Goal: Task Accomplishment & Management: Use online tool/utility

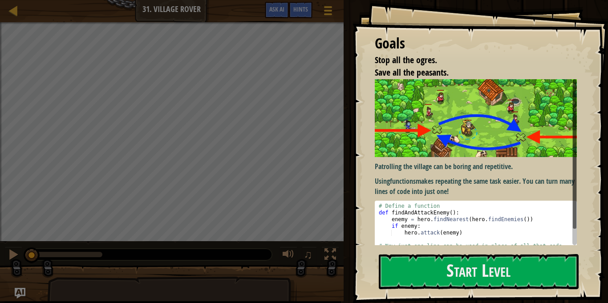
click at [454, 180] on p "Using functions makes repeating the same task easier. You can turn many lines o…" at bounding box center [476, 186] width 202 height 20
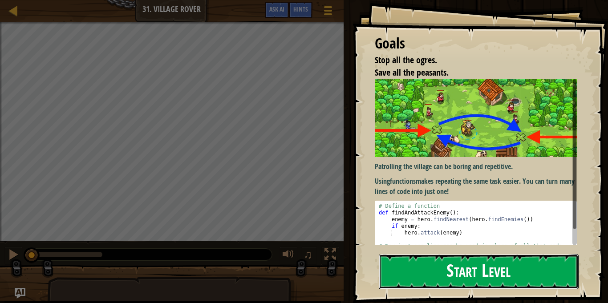
click at [488, 269] on button "Start Level" at bounding box center [479, 271] width 200 height 35
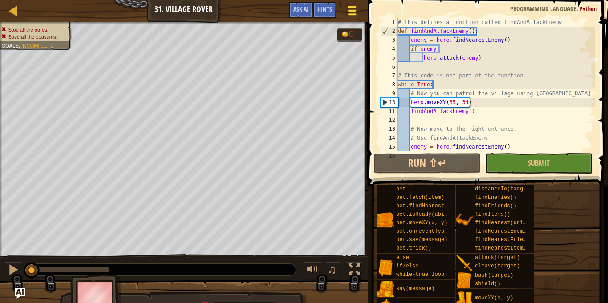
click at [346, 9] on div at bounding box center [352, 10] width 12 height 13
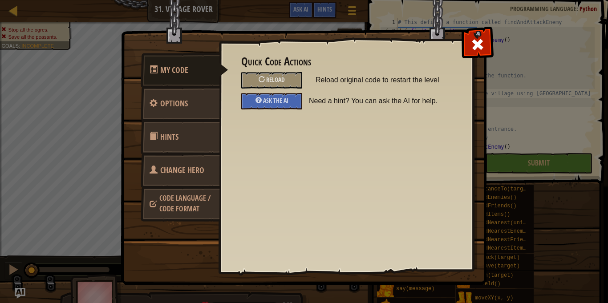
click at [184, 180] on link "Change Hero" at bounding box center [180, 170] width 79 height 35
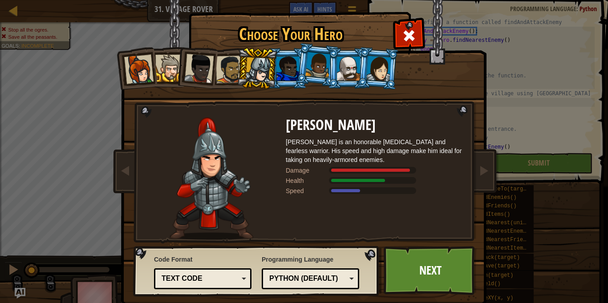
click at [132, 75] on div at bounding box center [138, 69] width 29 height 29
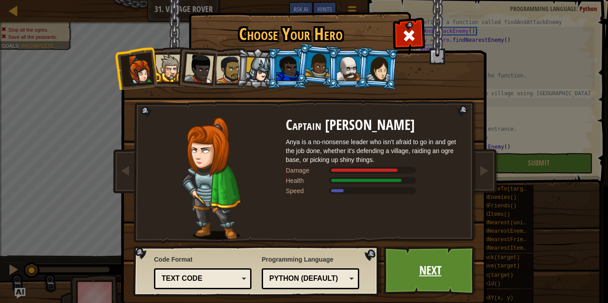
click at [405, 267] on link "Next" at bounding box center [430, 270] width 93 height 49
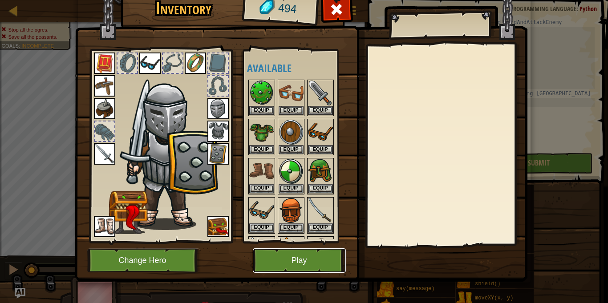
click at [295, 266] on button "Play" at bounding box center [299, 260] width 93 height 24
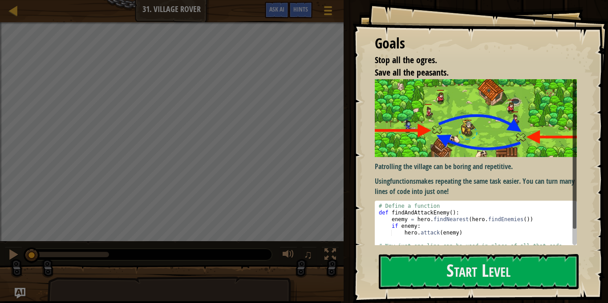
click at [474, 195] on p "Using functions makes repeating the same task easier. You can turn many lines o…" at bounding box center [476, 186] width 202 height 20
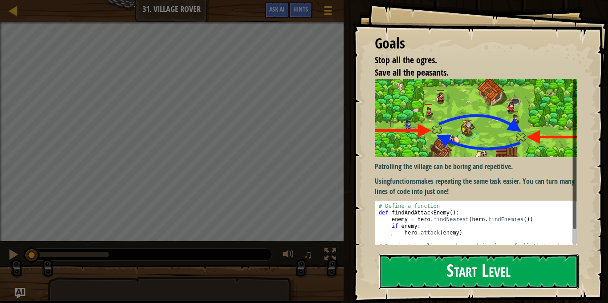
click at [488, 280] on button "Start Level" at bounding box center [479, 271] width 200 height 35
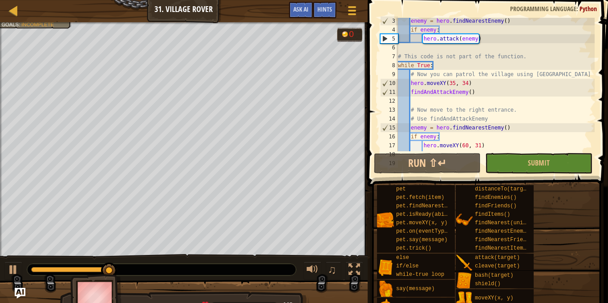
scroll to position [36, 0]
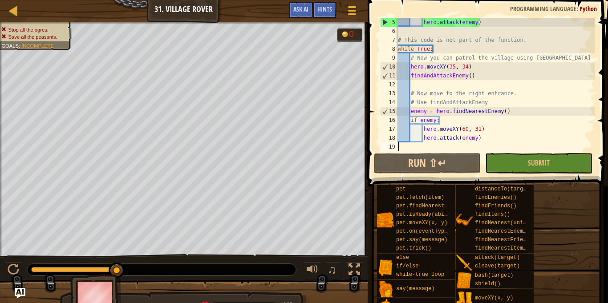
click at [460, 89] on div "hero . attack ( enemy ) # This code is not part of the function. while True : #…" at bounding box center [495, 93] width 198 height 151
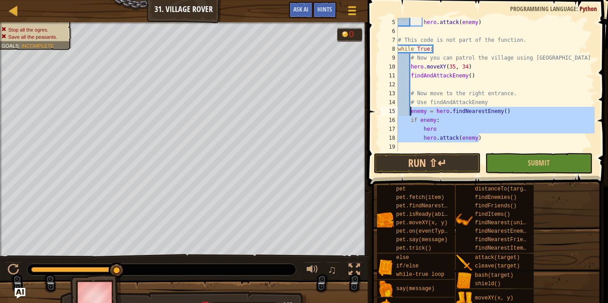
drag, startPoint x: 484, startPoint y: 140, endPoint x: 410, endPoint y: 113, distance: 78.7
click at [410, 113] on div "hero . attack ( enemy ) # This code is not part of the function. while True : #…" at bounding box center [495, 93] width 198 height 151
type textarea "enemy = hero.findNearestEnemy() if enemy:"
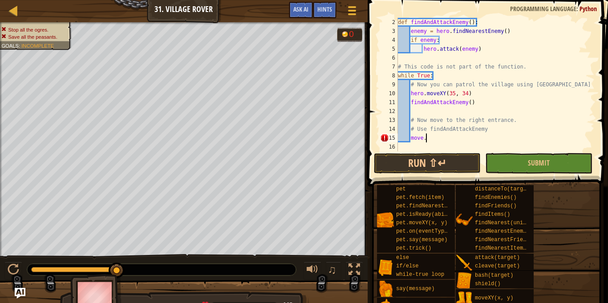
type textarea "move"
type textarea "hero.moveXY(60, 31)"
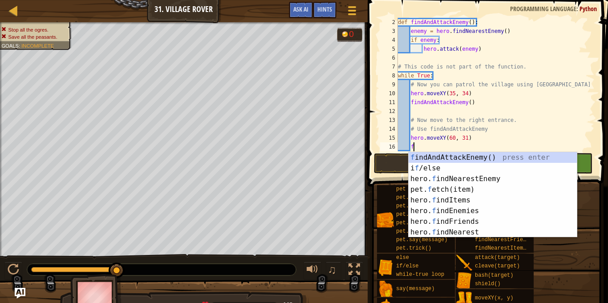
type textarea "find"
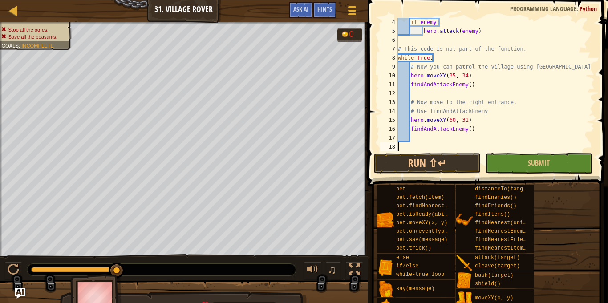
scroll to position [4, 0]
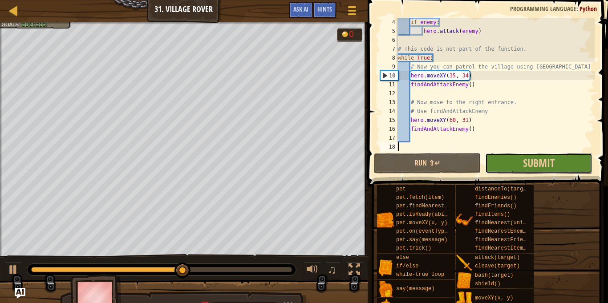
click at [515, 166] on button "Submit" at bounding box center [538, 163] width 107 height 20
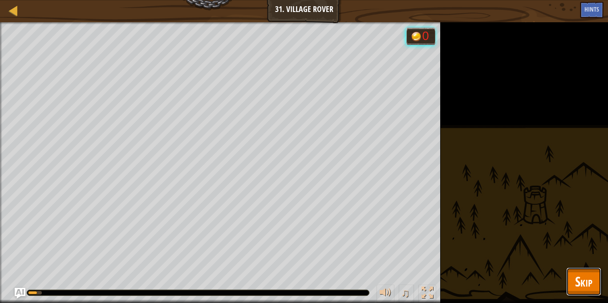
click at [597, 281] on button "Skip" at bounding box center [583, 281] width 35 height 28
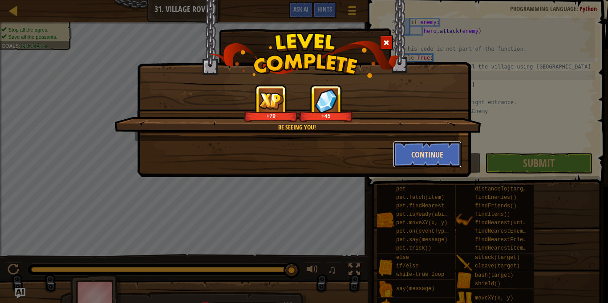
click at [422, 156] on button "Continue" at bounding box center [427, 154] width 69 height 27
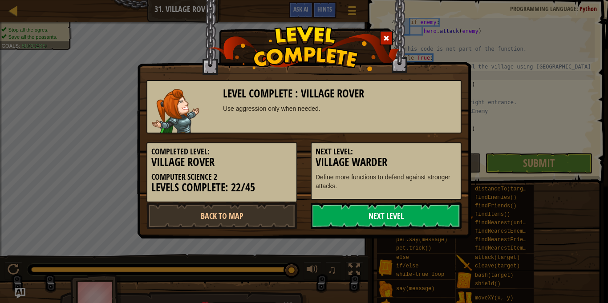
click at [393, 213] on link "Next Level" at bounding box center [386, 216] width 151 height 27
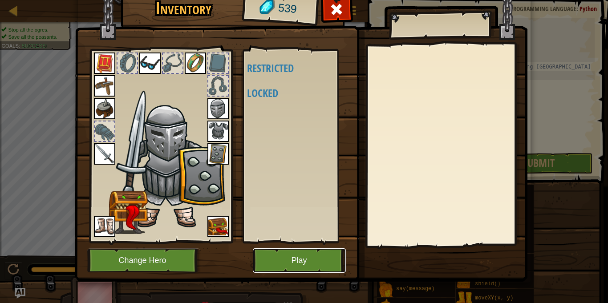
click at [279, 259] on button "Play" at bounding box center [299, 260] width 93 height 24
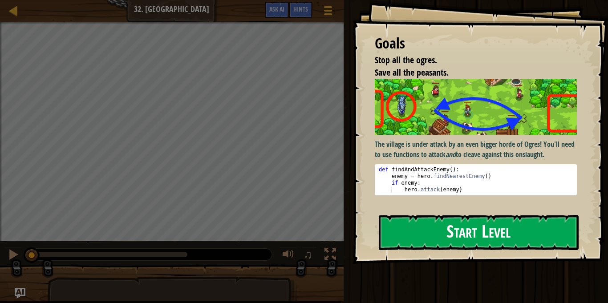
drag, startPoint x: 279, startPoint y: 259, endPoint x: 484, endPoint y: 227, distance: 208.2
click at [484, 227] on div "Goals Stop all the ogres. Save all the peasants. The village is under attack by…" at bounding box center [304, 151] width 608 height 303
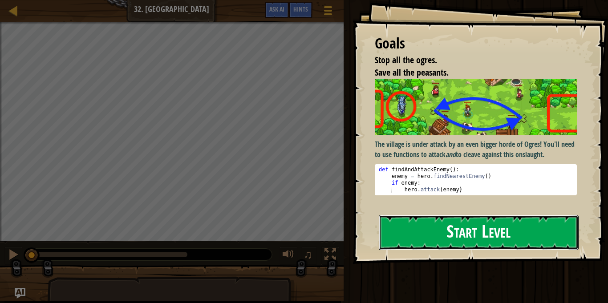
click at [484, 227] on button "Start Level" at bounding box center [479, 232] width 200 height 35
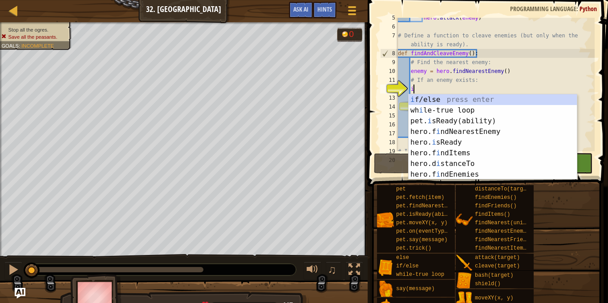
scroll to position [4, 2]
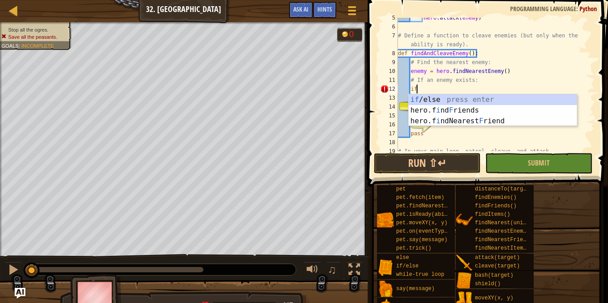
type textarea "if enemy:"
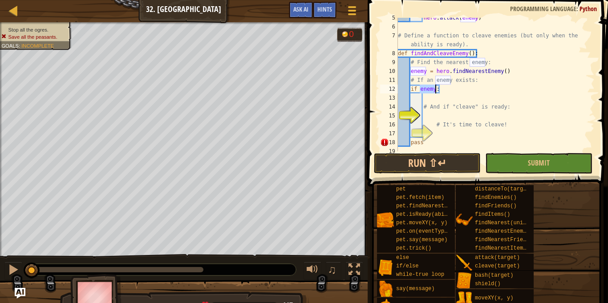
click at [430, 101] on div "hero . attack ( enemy ) # Define a function to cleave enemies (but only when th…" at bounding box center [495, 88] width 198 height 151
click at [500, 117] on div "hero . attack ( enemy ) # Define a function to cleave enemies (but only when th…" at bounding box center [495, 88] width 198 height 151
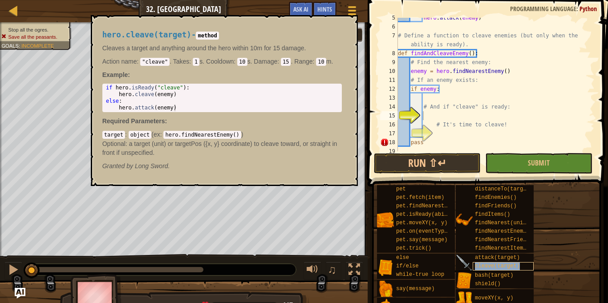
click at [478, 265] on span "cleave(target)" at bounding box center [497, 266] width 45 height 6
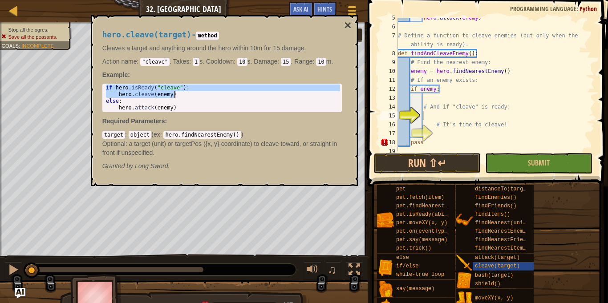
drag, startPoint x: 105, startPoint y: 87, endPoint x: 189, endPoint y: 94, distance: 83.6
click at [189, 94] on div "if hero . isReady ( "cleave" ) : hero . cleave ( enemy ) else : hero . attack (…" at bounding box center [222, 105] width 236 height 40
type textarea "if hero.isReady("cleave"): hero.cleave(enemy)"
click at [431, 120] on div "hero . attack ( enemy ) # Define a function to cleave enemies (but only when th…" at bounding box center [495, 88] width 198 height 151
type textarea "# It's time to cleave!"
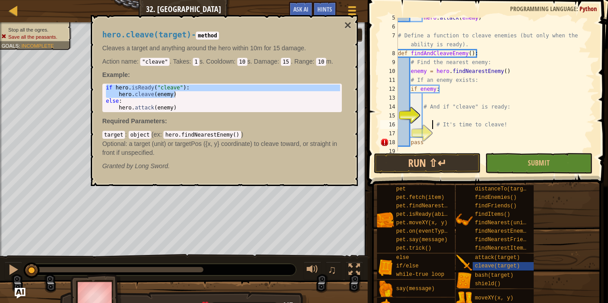
click at [431, 111] on div "hero . attack ( enemy ) # Define a function to cleave enemies (but only when th…" at bounding box center [495, 88] width 198 height 151
paste textarea "hero.cleave(enemy)"
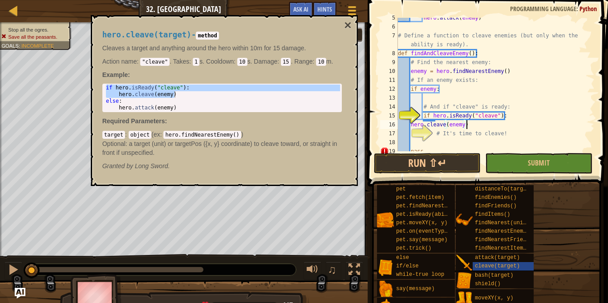
click at [431, 112] on div "hero . attack ( enemy ) # Define a function to cleave enemies (but only when th…" at bounding box center [495, 88] width 198 height 151
type textarea "if hero.isReady("cleave"):"
click at [436, 144] on div "hero . attack ( enemy ) # Define a function to cleave enemies (but only when th…" at bounding box center [495, 88] width 198 height 151
click at [414, 126] on div "hero . attack ( enemy ) # Define a function to cleave enemies (but only when th…" at bounding box center [495, 88] width 198 height 151
click at [411, 126] on div "hero . attack ( enemy ) # Define a function to cleave enemies (but only when th…" at bounding box center [495, 88] width 198 height 151
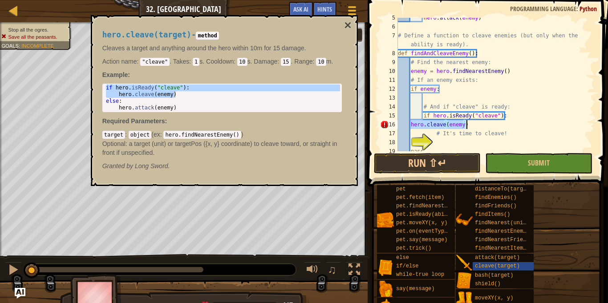
drag, startPoint x: 411, startPoint y: 126, endPoint x: 472, endPoint y: 130, distance: 61.5
click at [472, 130] on div "hero . attack ( enemy ) # Define a function to cleave enemies (but only when th…" at bounding box center [495, 88] width 198 height 151
click at [471, 128] on div "hero . attack ( enemy ) # Define a function to cleave enemies (but only when th…" at bounding box center [495, 85] width 198 height 134
drag, startPoint x: 469, startPoint y: 127, endPoint x: 414, endPoint y: 128, distance: 54.8
click at [414, 128] on div "hero . attack ( enemy ) # Define a function to cleave enemies (but only when th…" at bounding box center [495, 88] width 198 height 151
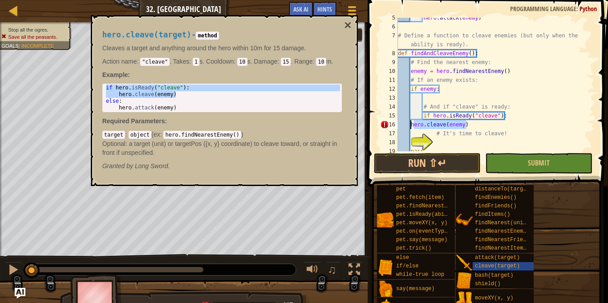
type textarea "ero.cleave(enemy)h"
click at [412, 126] on div "hero . attack ( enemy ) # Define a function to cleave enemies (but only when th…" at bounding box center [495, 85] width 198 height 134
drag, startPoint x: 410, startPoint y: 126, endPoint x: 474, endPoint y: 127, distance: 63.2
click at [474, 127] on div "hero . attack ( enemy ) # Define a function to cleave enemies (but only when th…" at bounding box center [495, 88] width 198 height 151
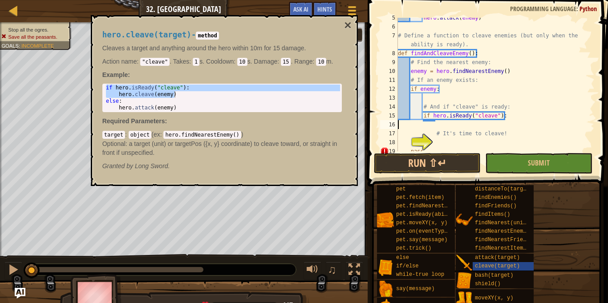
click at [433, 134] on div "hero . attack ( enemy ) # Define a function to cleave enemies (but only when th…" at bounding box center [495, 88] width 198 height 151
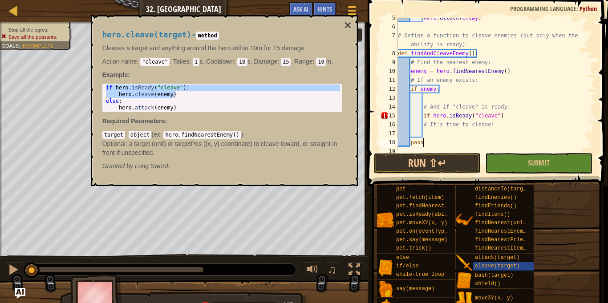
click at [448, 138] on div "hero . attack ( enemy ) # Define a function to cleave enemies (but only when th…" at bounding box center [495, 88] width 198 height 151
type textarea "pass"
click at [445, 129] on div "hero . attack ( enemy ) # Define a function to cleave enemies (but only when th…" at bounding box center [495, 88] width 198 height 151
click at [425, 116] on div "hero . attack ( enemy ) # Define a function to cleave enemies (but only when th…" at bounding box center [495, 88] width 198 height 151
click at [424, 117] on div "hero . attack ( enemy ) # Define a function to cleave enemies (but only when th…" at bounding box center [495, 88] width 198 height 151
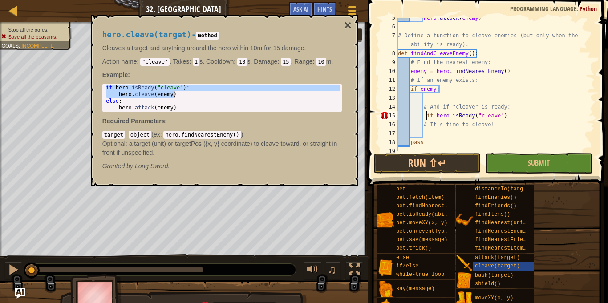
type textarea "if hero.isReady("cleave")"
click at [344, 25] on button "×" at bounding box center [347, 25] width 7 height 12
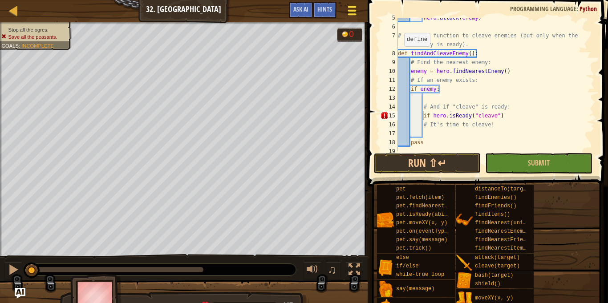
click at [347, 16] on div at bounding box center [352, 10] width 12 height 13
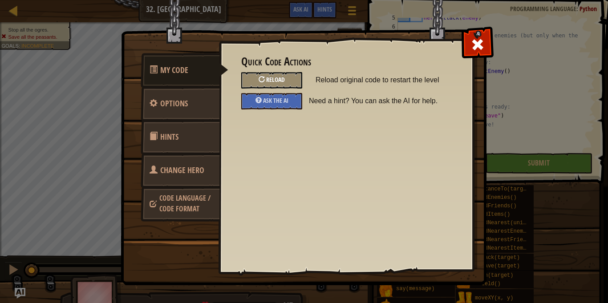
click at [274, 79] on span "Reload" at bounding box center [275, 79] width 19 height 8
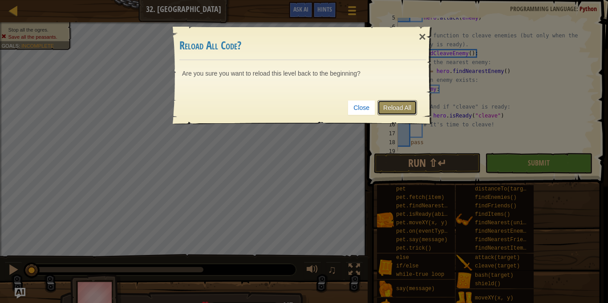
click at [391, 112] on link "Reload All" at bounding box center [397, 107] width 40 height 15
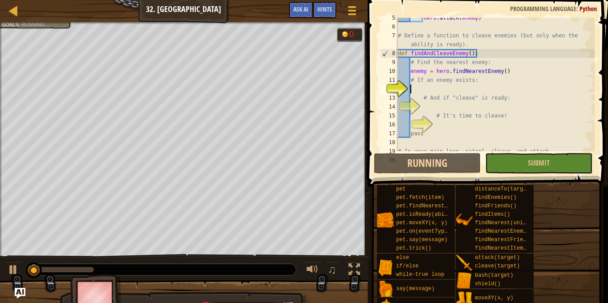
click at [427, 93] on div "hero . attack ( enemy ) # Define a function to cleave enemies (but only when th…" at bounding box center [495, 88] width 198 height 151
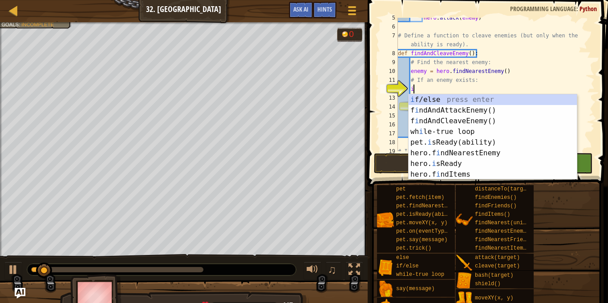
scroll to position [4, 2]
type textarea "if enemy:"
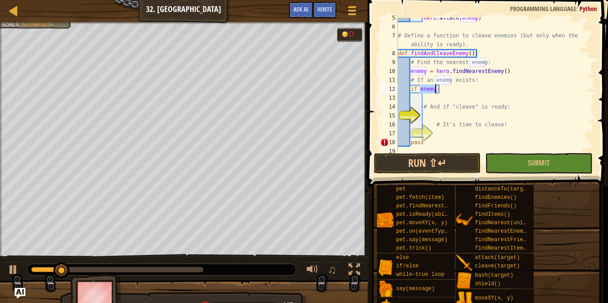
click at [428, 97] on div "hero . attack ( enemy ) # Define a function to cleave enemies (but only when th…" at bounding box center [495, 88] width 198 height 151
click at [425, 109] on div "hero . attack ( enemy ) # Define a function to cleave enemies (but only when th…" at bounding box center [495, 88] width 198 height 151
type textarea "# And if "cleave" is ready:"
click at [424, 114] on div "hero . attack ( enemy ) # Define a function to cleave enemies (but only when th…" at bounding box center [495, 88] width 198 height 151
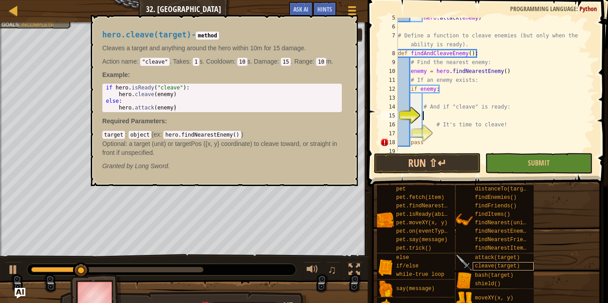
click at [496, 268] on span "cleave(target)" at bounding box center [497, 266] width 45 height 6
type textarea "if hero.isReady("cleave"):"
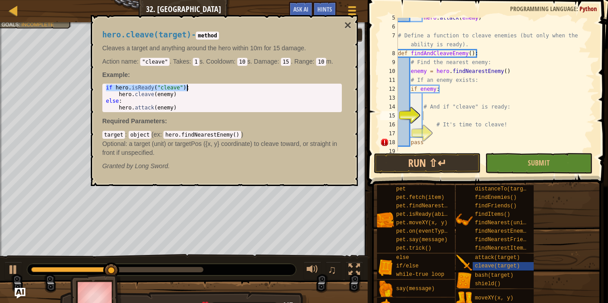
drag, startPoint x: 105, startPoint y: 85, endPoint x: 198, endPoint y: 89, distance: 93.1
click at [198, 89] on div "if hero . isReady ( "cleave" ) : hero . cleave ( enemy ) else : hero . attack (…" at bounding box center [222, 105] width 236 height 40
click at [433, 114] on div "hero . attack ( enemy ) # Define a function to cleave enemies (but only when th…" at bounding box center [495, 88] width 198 height 151
paste textarea "if hero.isReady("cleave"):"
type textarea "if hero.isReady("cleave"):"
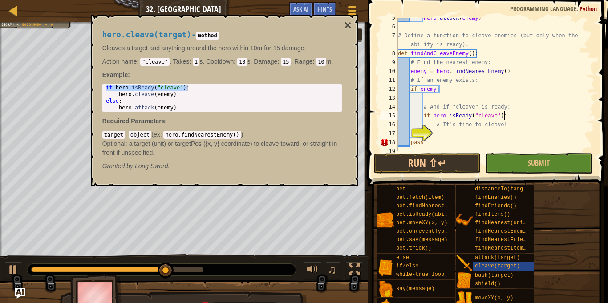
click at [441, 137] on div "hero . attack ( enemy ) # Define a function to cleave enemies (but only when th…" at bounding box center [495, 88] width 198 height 151
paste textarea "if hero.isReady("cleave"):"
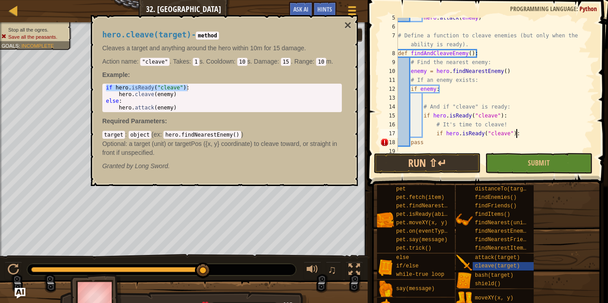
click at [426, 144] on div "hero . attack ( enemy ) # Define a function to cleave enemies (but only when th…" at bounding box center [495, 88] width 198 height 151
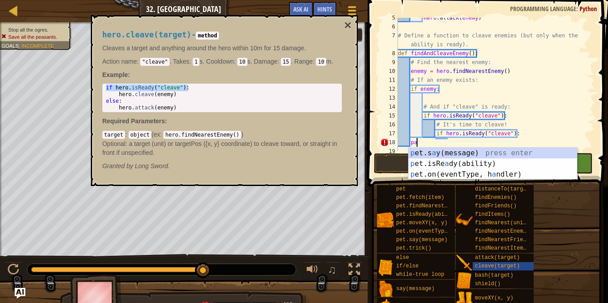
type textarea "p"
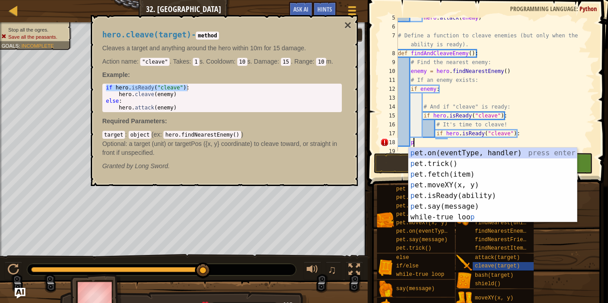
scroll to position [4, 1]
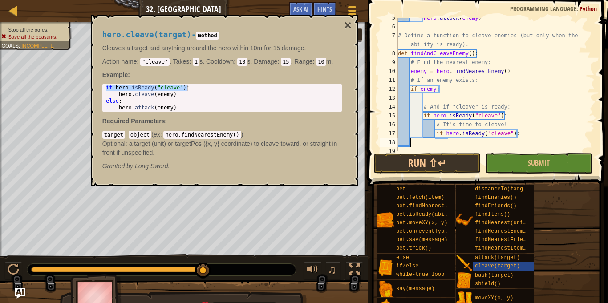
click at [351, 27] on div "hero.cleave(target) - method Cleaves a target and anything around the hero with…" at bounding box center [224, 100] width 267 height 171
click at [348, 25] on button "×" at bounding box center [347, 25] width 7 height 12
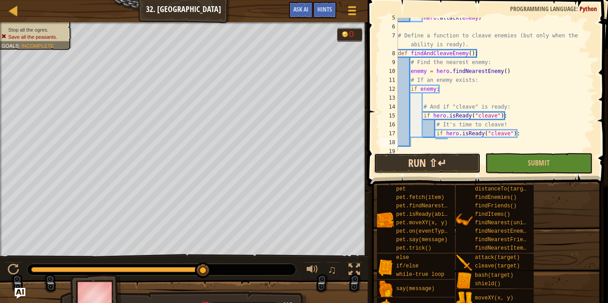
click at [399, 171] on button "Run ⇧↵" at bounding box center [427, 163] width 107 height 20
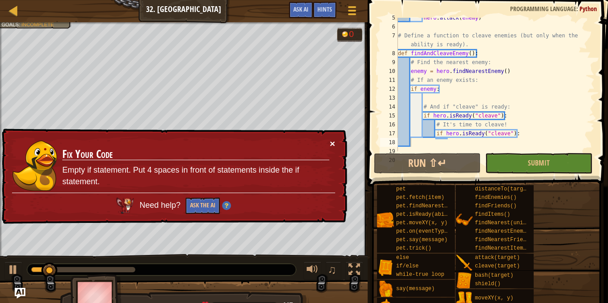
click at [333, 143] on button "×" at bounding box center [332, 143] width 5 height 9
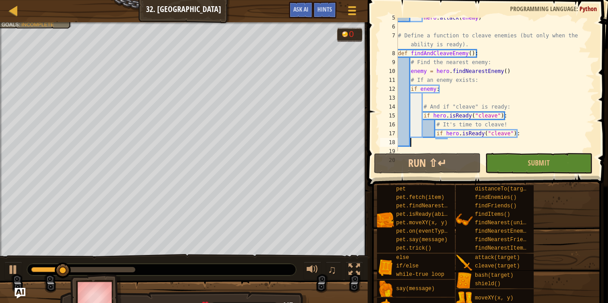
click at [433, 136] on div "hero . attack ( enemy ) # Define a function to cleave enemies (but only when th…" at bounding box center [495, 88] width 198 height 151
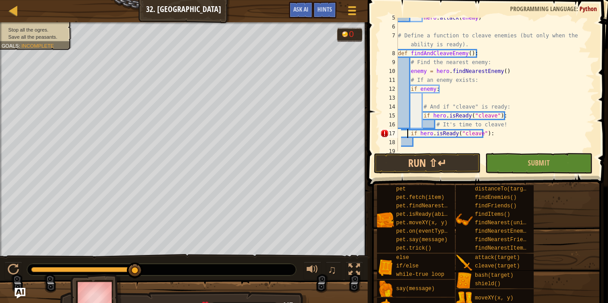
type textarea "if hero.isReady("cleave"):"
click at [346, 6] on div at bounding box center [352, 10] width 12 height 13
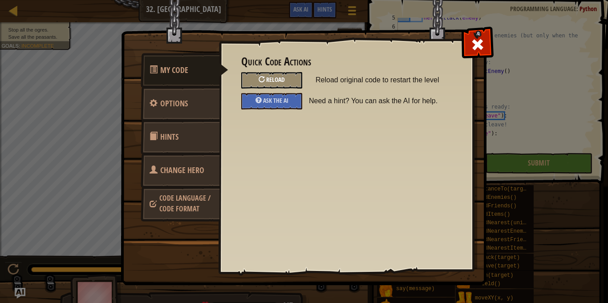
click at [263, 76] on div "Reload" at bounding box center [271, 80] width 61 height 16
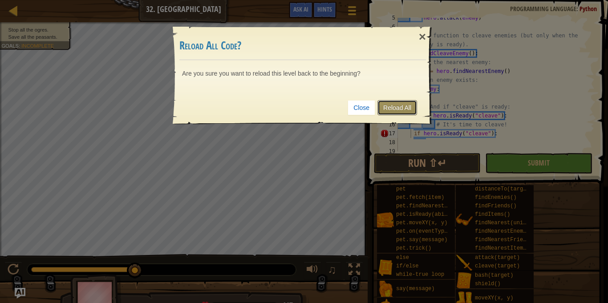
click at [395, 109] on link "Reload All" at bounding box center [397, 107] width 40 height 15
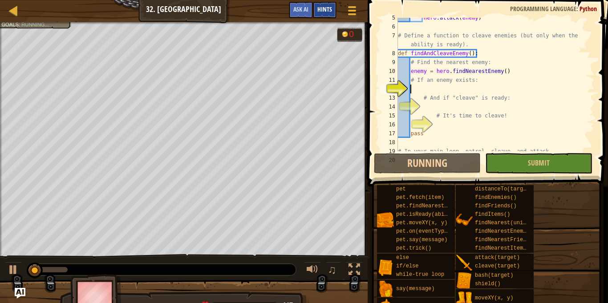
click at [332, 9] on span "Hints" at bounding box center [324, 9] width 15 height 8
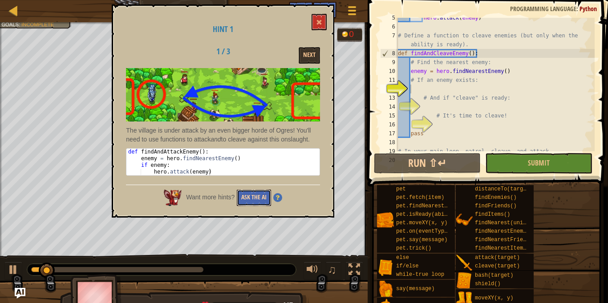
click at [245, 201] on button "Ask the AI" at bounding box center [254, 198] width 34 height 16
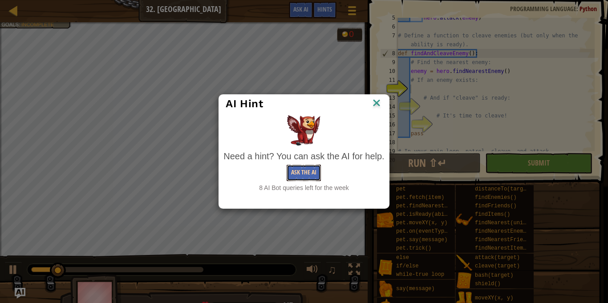
click at [307, 173] on button "Ask the AI" at bounding box center [304, 173] width 34 height 16
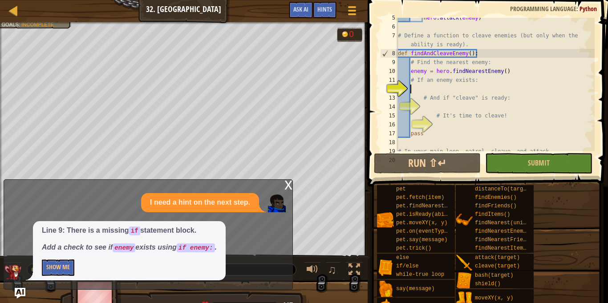
click at [76, 267] on p "Show Me" at bounding box center [129, 267] width 175 height 16
click at [64, 266] on button "Show Me" at bounding box center [58, 267] width 32 height 16
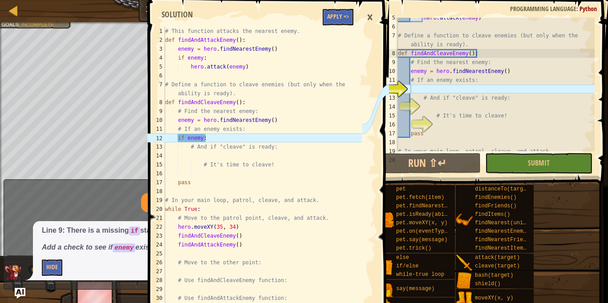
click at [369, 13] on div "×" at bounding box center [369, 17] width 15 height 20
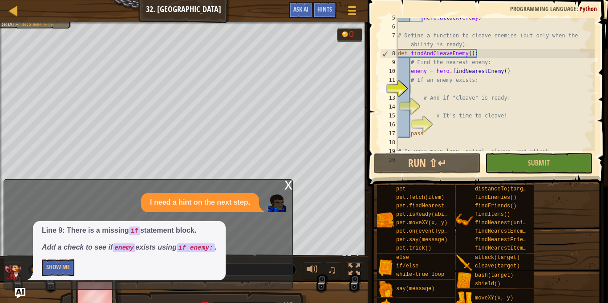
click at [452, 85] on div "hero . attack ( enemy ) # Define a function to cleave enemies (but only when th…" at bounding box center [495, 88] width 198 height 151
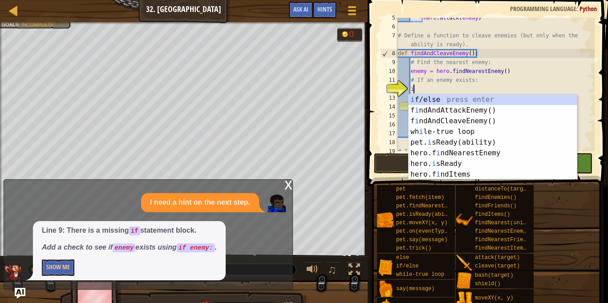
scroll to position [4, 2]
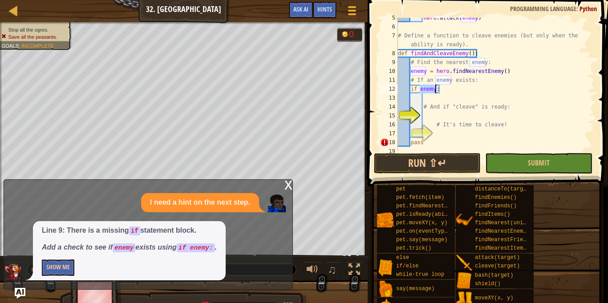
click at [427, 142] on div "hero . attack ( enemy ) # Define a function to cleave enemies (but only when th…" at bounding box center [495, 88] width 198 height 151
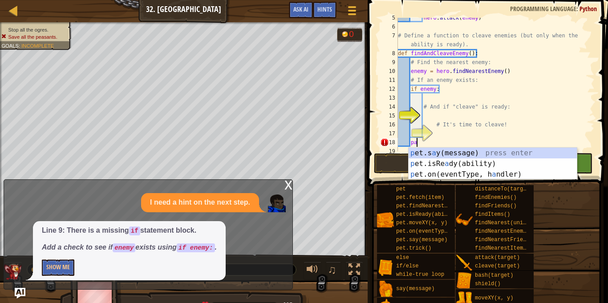
type textarea "p"
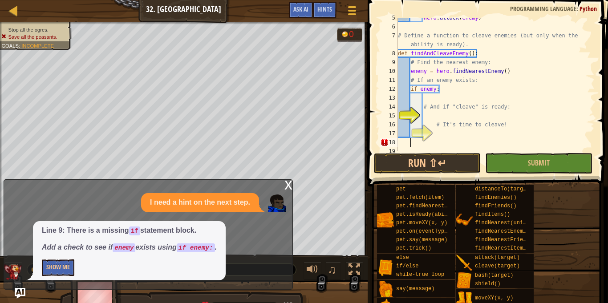
scroll to position [4, 1]
click at [65, 275] on button "Show Me" at bounding box center [58, 267] width 32 height 16
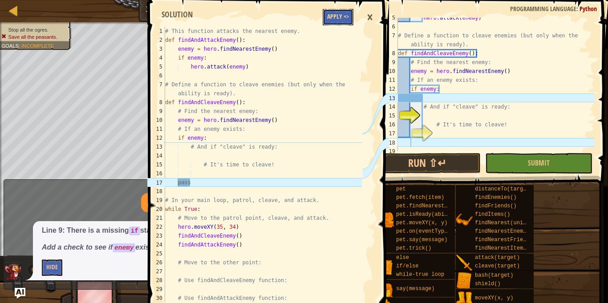
click at [342, 20] on button "Apply =>" at bounding box center [338, 17] width 31 height 16
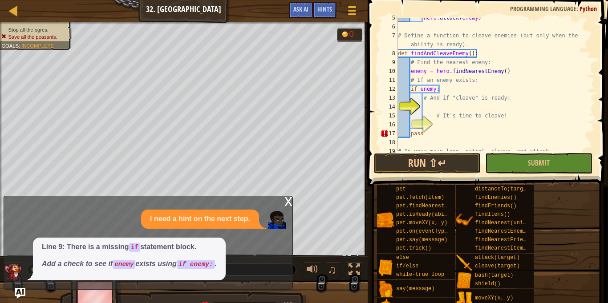
click at [412, 134] on div "hero . attack ( enemy ) # Define a function to cleave enemies (but only when th…" at bounding box center [495, 88] width 198 height 151
type textarea "pass"
click at [433, 108] on div "hero . attack ( enemy ) # Define a function to cleave enemies (but only when th…" at bounding box center [495, 88] width 198 height 151
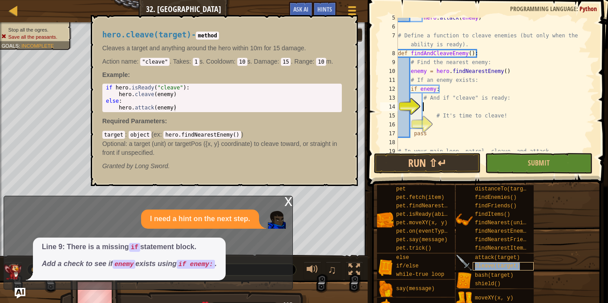
click at [509, 266] on span "cleave(target)" at bounding box center [497, 266] width 45 height 6
drag, startPoint x: 106, startPoint y: 85, endPoint x: 190, endPoint y: 92, distance: 84.3
click at [190, 92] on div "if hero . isReady ( "cleave" ) : hero . cleave ( enemy ) else : hero . attack (…" at bounding box center [222, 105] width 236 height 40
type textarea "if hero.isReady("cleave"): hero.cleave(enemy)"
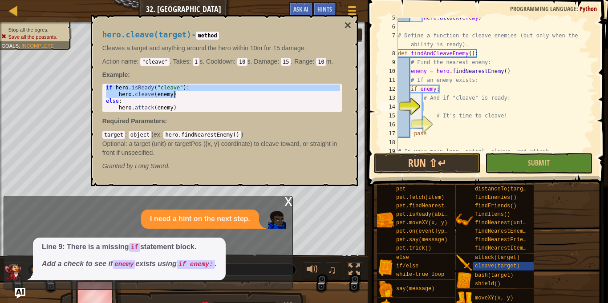
click at [427, 105] on div "hero . attack ( enemy ) # Define a function to cleave enemies (but only when th…" at bounding box center [495, 88] width 198 height 151
paste textarea "hero.cleave(enemy)"
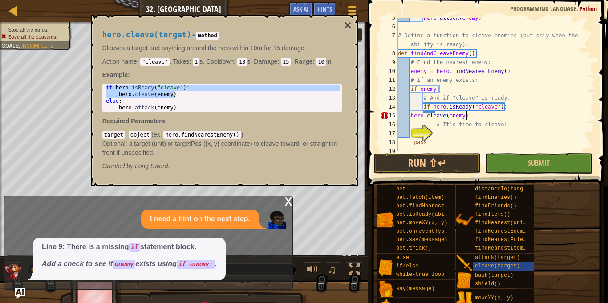
click at [413, 118] on div "hero . attack ( enemy ) # Define a function to cleave enemies (but only when th…" at bounding box center [495, 88] width 198 height 151
click at [410, 117] on div "hero . attack ( enemy ) # Define a function to cleave enemies (but only when th…" at bounding box center [495, 88] width 198 height 151
type textarea "hero.cleave(enemy)"
click at [416, 147] on div "hero . attack ( enemy ) # Define a function to cleave enemies (but only when th…" at bounding box center [495, 88] width 198 height 151
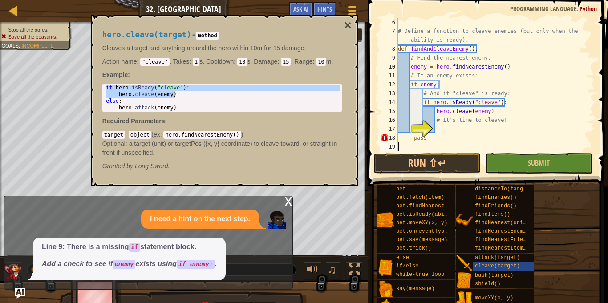
scroll to position [4, 0]
click at [415, 142] on div "# Define a function to cleave enemies (but only when the ability is ready). def…" at bounding box center [495, 93] width 198 height 151
type textarea "pass"
click at [347, 24] on button "×" at bounding box center [347, 25] width 7 height 12
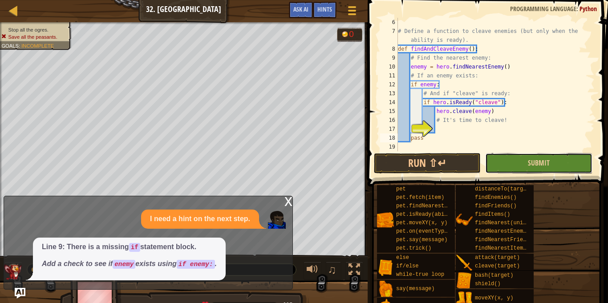
click at [504, 171] on button "Submit" at bounding box center [538, 163] width 107 height 20
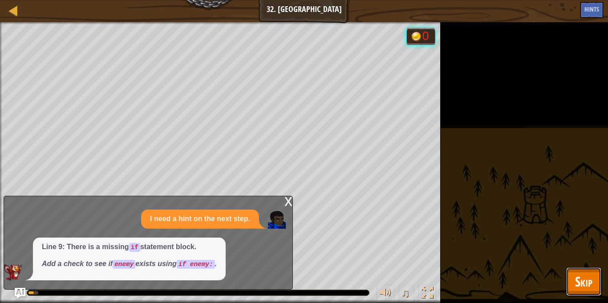
click at [590, 275] on span "Skip" at bounding box center [583, 281] width 17 height 18
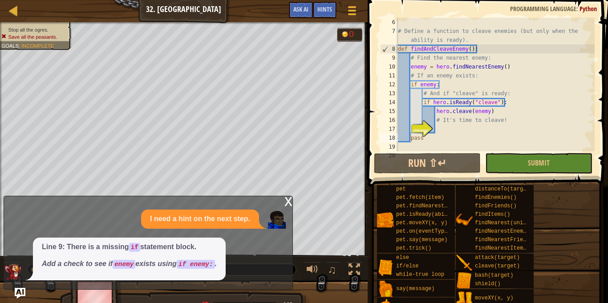
click at [287, 200] on div "x" at bounding box center [288, 200] width 8 height 9
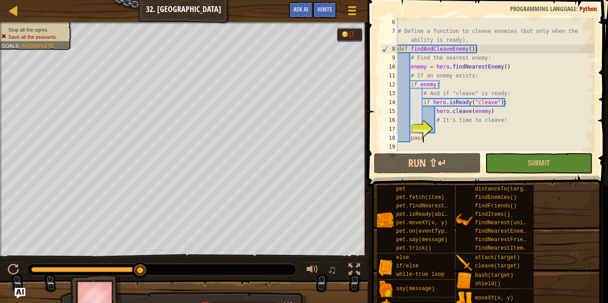
click at [470, 134] on div "# Define a function to cleave enemies (but only when the ability is ready). def…" at bounding box center [495, 93] width 198 height 151
click at [468, 130] on div "# Define a function to cleave enemies (but only when the ability is ready). def…" at bounding box center [495, 93] width 198 height 151
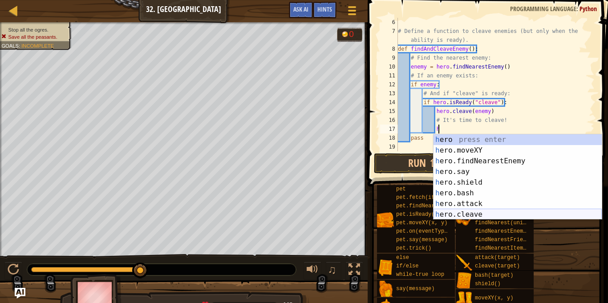
click at [463, 210] on div "h ero press enter h ero.moveXY press enter h ero.findNearestEnemy press enter h…" at bounding box center [517, 187] width 168 height 107
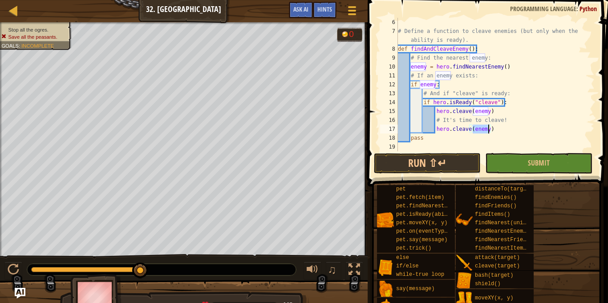
click at [513, 136] on div "# Define a function to cleave enemies (but only when the ability is ready). def…" at bounding box center [495, 93] width 198 height 151
drag, startPoint x: 503, startPoint y: 109, endPoint x: 435, endPoint y: 110, distance: 67.7
click at [435, 110] on div "# Define a function to cleave enemies (but only when the ability is ready). def…" at bounding box center [495, 93] width 198 height 151
type textarea "hero.cleave(enemy)"
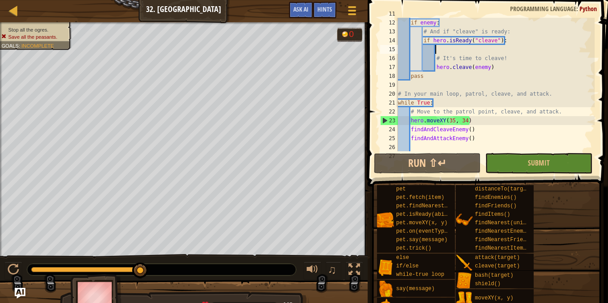
scroll to position [169, 0]
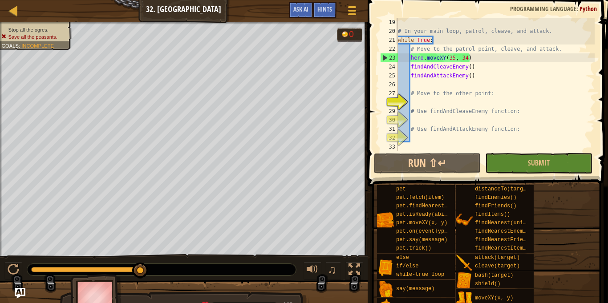
click at [442, 102] on div "# In your main loop, patrol, cleave, and attack. while True : # Move to the pat…" at bounding box center [495, 93] width 198 height 151
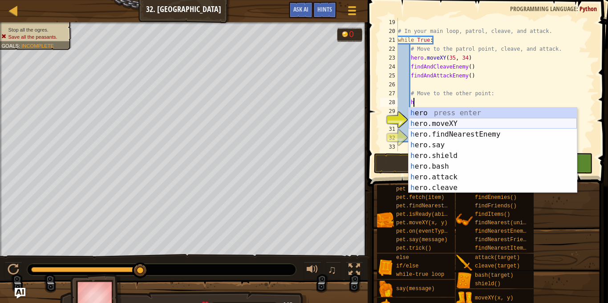
click at [429, 124] on div "h ero press enter h ero.moveXY press enter h ero.findNearestEnemy press enter h…" at bounding box center [493, 161] width 168 height 107
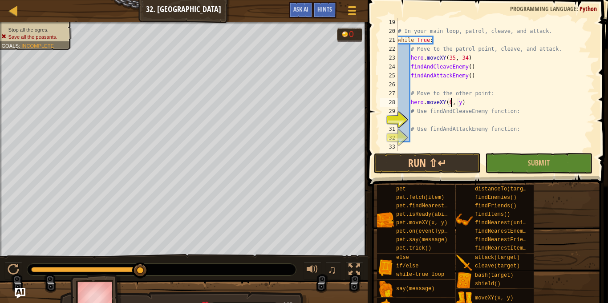
scroll to position [4, 8]
type textarea "hero.moveXY(60, 31)"
click at [486, 124] on div "# In your main loop, patrol, cleave, and attack. while True : # Move to the pat…" at bounding box center [495, 93] width 198 height 151
type textarea "f"
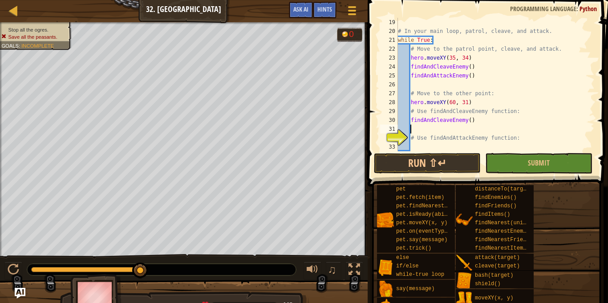
scroll to position [4, 1]
type textarea "# Use findAndAttackEnemy function:"
type textarea "f"
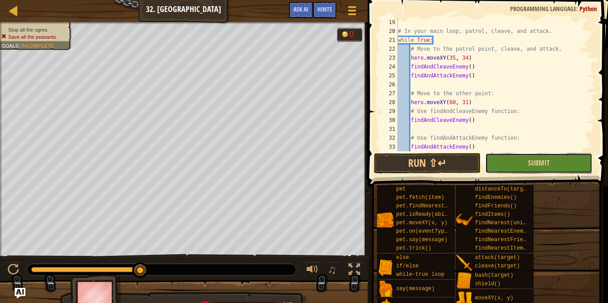
click at [506, 161] on button "Submit" at bounding box center [538, 163] width 107 height 20
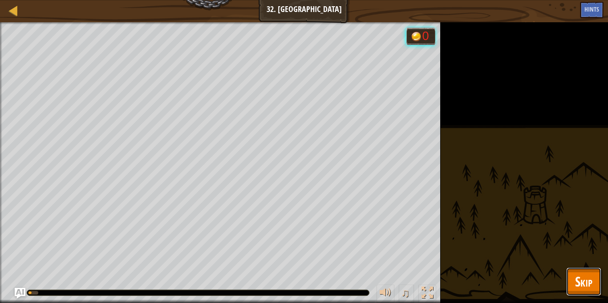
click at [586, 281] on span "Skip" at bounding box center [583, 281] width 17 height 18
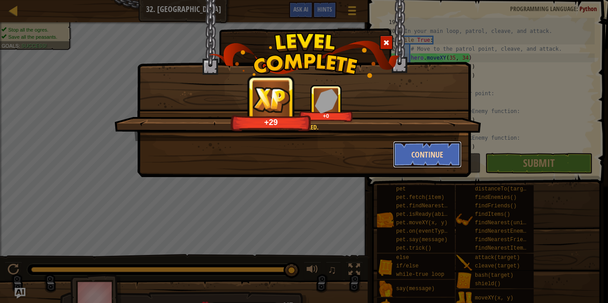
click at [422, 150] on button "Continue" at bounding box center [427, 154] width 69 height 27
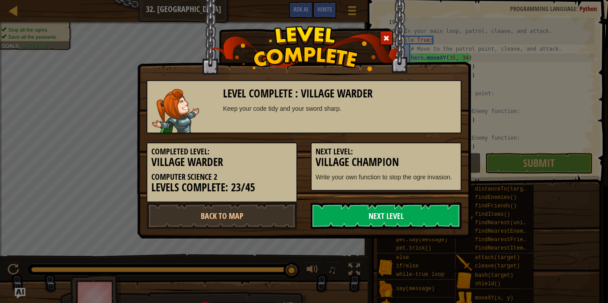
click at [428, 209] on link "Next Level" at bounding box center [386, 216] width 151 height 27
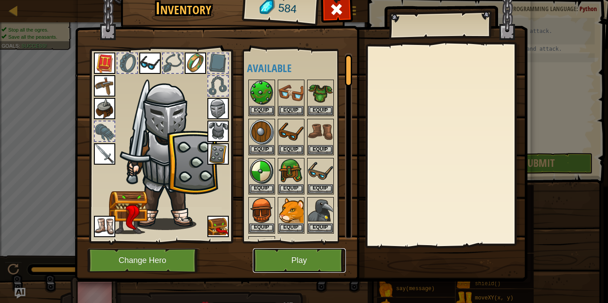
click at [312, 251] on button "Play" at bounding box center [299, 260] width 93 height 24
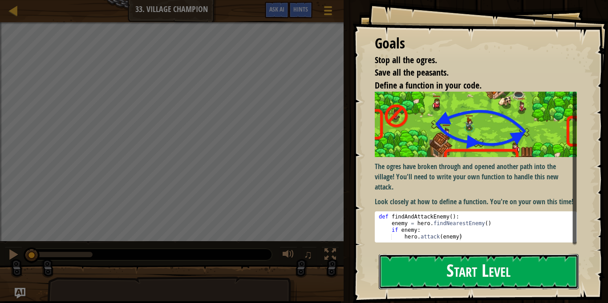
click at [538, 279] on button "Start Level" at bounding box center [479, 271] width 200 height 35
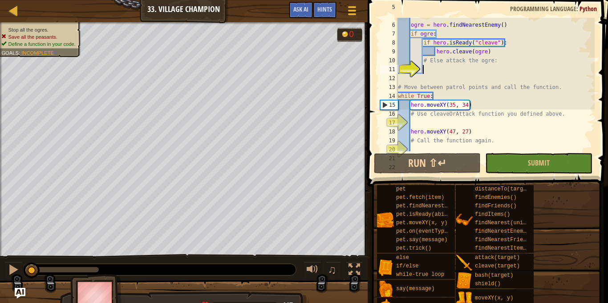
scroll to position [51, 0]
click at [553, 119] on div "# In the function, find an enemy, then cleave or attack it . ogre = hero . find…" at bounding box center [495, 83] width 198 height 160
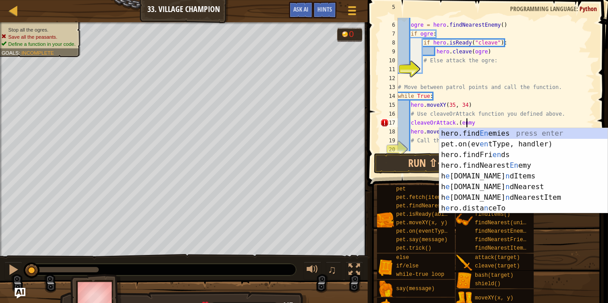
scroll to position [4, 10]
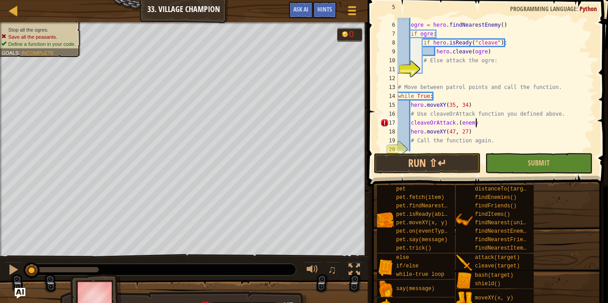
click at [491, 120] on div "# In the function, find an enemy, then cleave or attack it . ogre = hero . find…" at bounding box center [495, 83] width 198 height 160
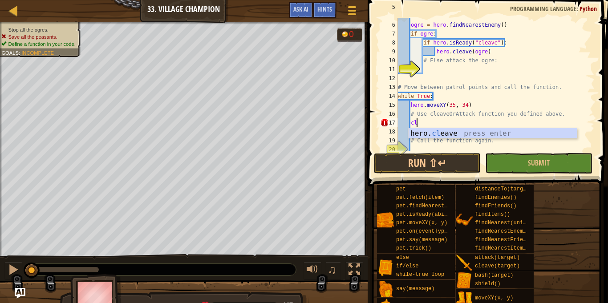
type textarea "c"
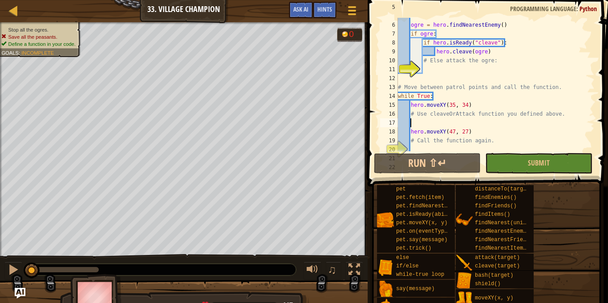
scroll to position [4, 1]
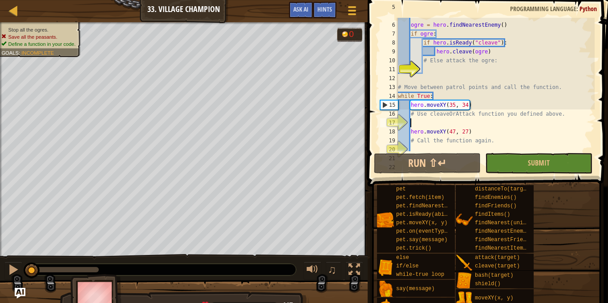
click at [472, 147] on div "# In the function, find an enemy, then cleave or attack it . ogre = hero . find…" at bounding box center [495, 83] width 198 height 160
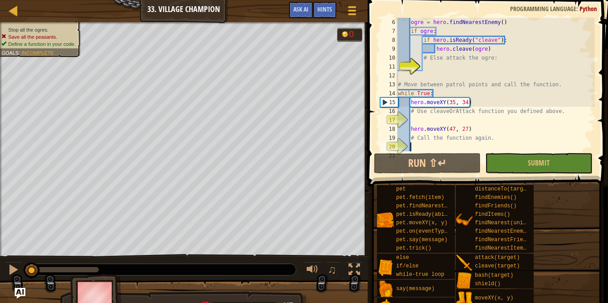
scroll to position [53, 0]
click at [323, 2] on div "Hints" at bounding box center [325, 10] width 24 height 16
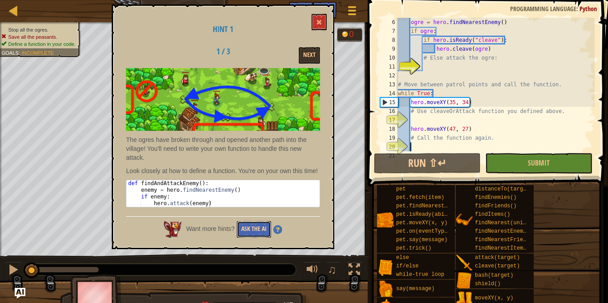
click at [258, 232] on button "Ask the AI" at bounding box center [254, 229] width 34 height 16
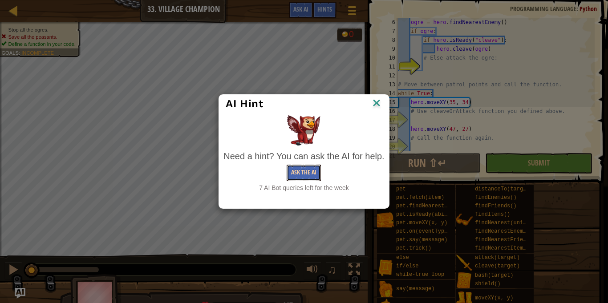
click at [306, 174] on button "Ask the AI" at bounding box center [304, 173] width 34 height 16
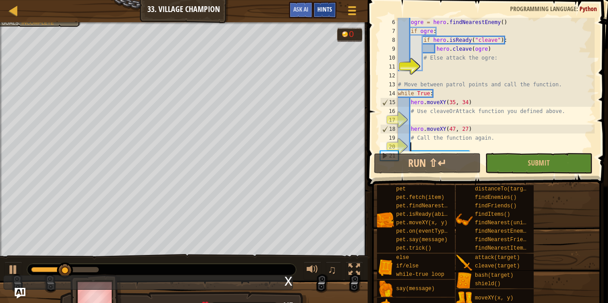
click at [319, 10] on span "Hints" at bounding box center [324, 9] width 15 height 8
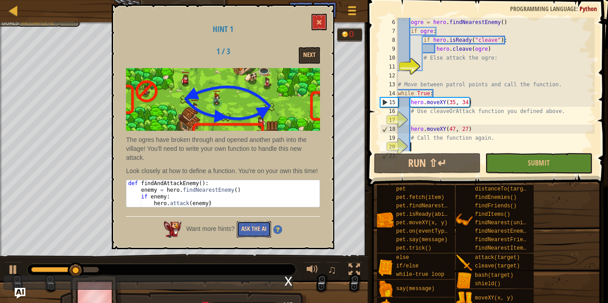
click at [264, 233] on button "Ask the AI" at bounding box center [254, 229] width 34 height 16
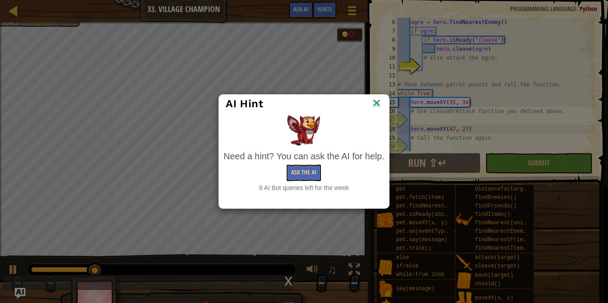
click at [381, 101] on img at bounding box center [377, 103] width 12 height 13
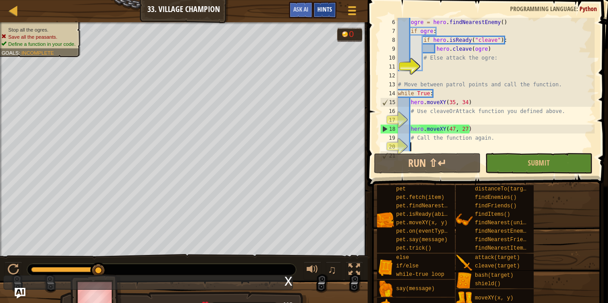
click at [318, 11] on span "Hints" at bounding box center [324, 9] width 15 height 8
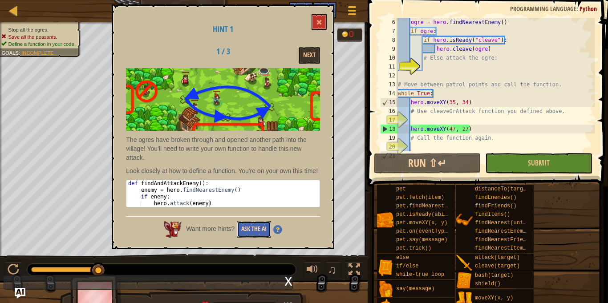
click at [252, 235] on button "Ask the AI" at bounding box center [254, 229] width 34 height 16
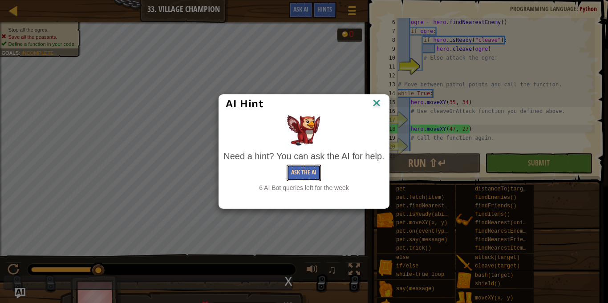
click at [296, 170] on button "Ask the AI" at bounding box center [304, 173] width 34 height 16
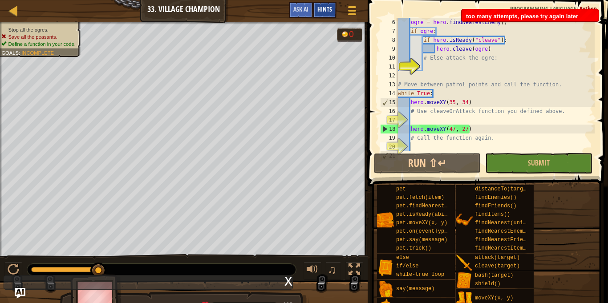
click at [319, 10] on span "Hints" at bounding box center [324, 9] width 15 height 8
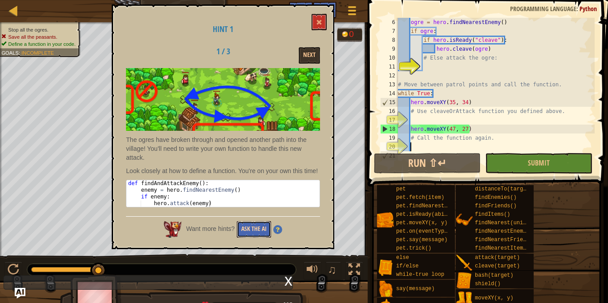
click at [248, 235] on button "Ask the AI" at bounding box center [254, 229] width 34 height 16
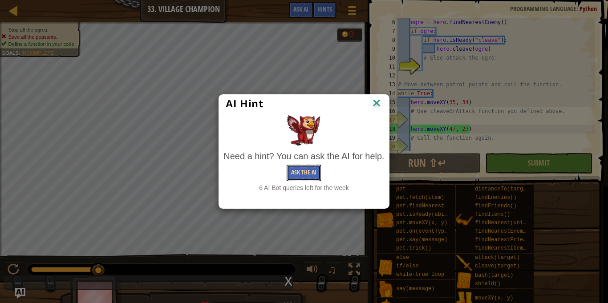
click at [306, 169] on button "Ask the AI" at bounding box center [304, 173] width 34 height 16
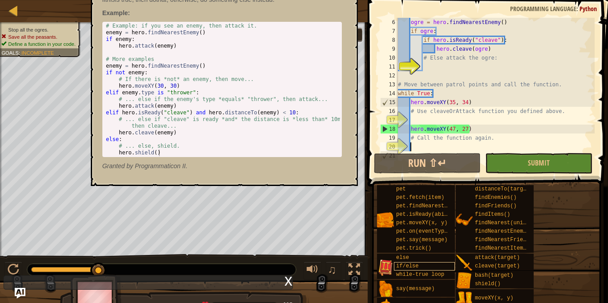
click at [402, 263] on span "if/else" at bounding box center [407, 266] width 22 height 6
click at [402, 257] on span "else" at bounding box center [402, 258] width 13 height 6
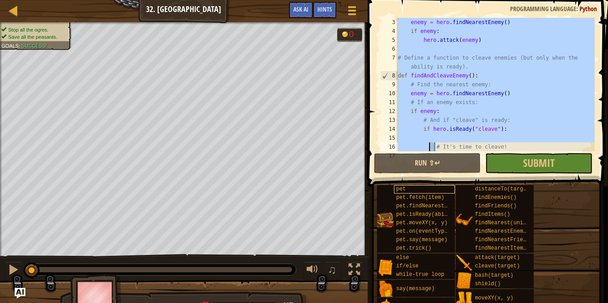
scroll to position [187, 0]
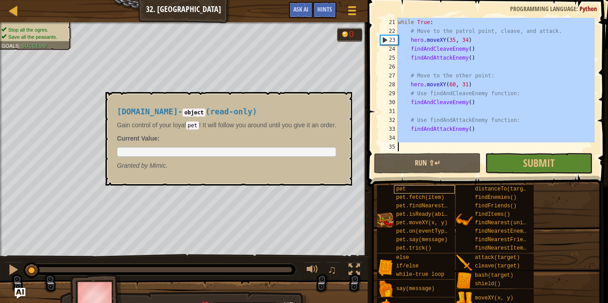
drag, startPoint x: 398, startPoint y: 28, endPoint x: 428, endPoint y: 190, distance: 165.2
click at [428, 190] on div "Hints 21 22 23 24 25 26 27 28 29 30 31 32 33 34 35 while True : # Move to the p…" at bounding box center [486, 149] width 243 height 299
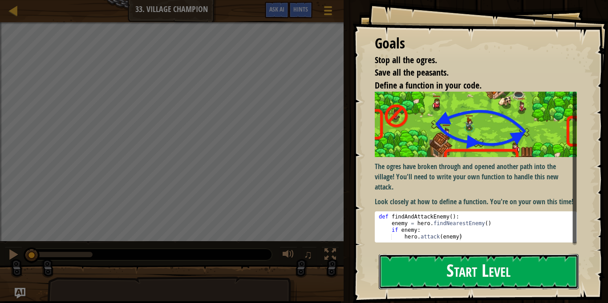
click at [421, 265] on button "Start Level" at bounding box center [479, 271] width 200 height 35
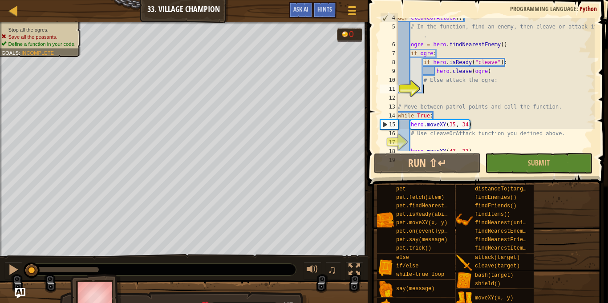
scroll to position [31, 0]
click at [400, 47] on div "def cleaveOrAttack ( ) : # In the function, find an enemy, then cleave or attac…" at bounding box center [495, 88] width 198 height 151
type textarea "ogre = hero.findNearestEnemy()"
click at [400, 47] on div "def cleaveOrAttack ( ) : # In the function, find an enemy, then cleave or attac…" at bounding box center [495, 88] width 198 height 151
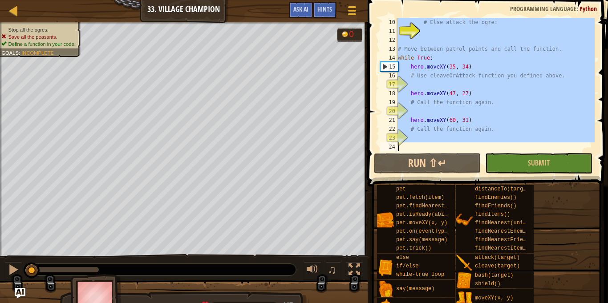
scroll to position [89, 0]
drag, startPoint x: 397, startPoint y: 45, endPoint x: 389, endPoint y: 179, distance: 134.7
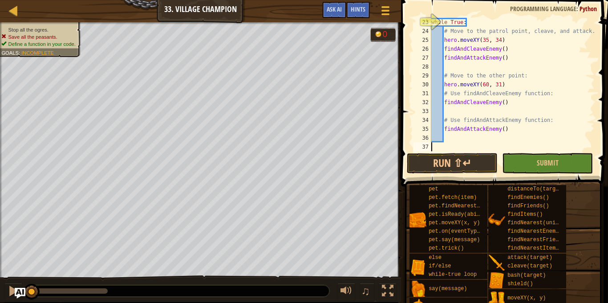
scroll to position [205, 0]
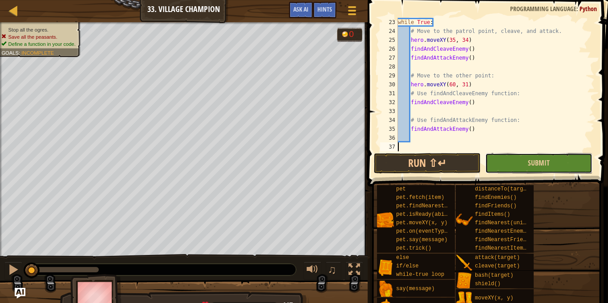
click at [526, 158] on button "Submit" at bounding box center [538, 163] width 107 height 20
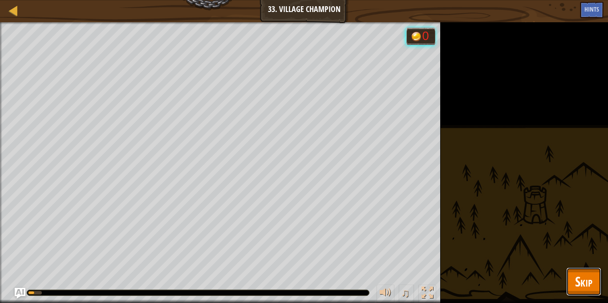
click at [576, 278] on span "Skip" at bounding box center [583, 281] width 17 height 18
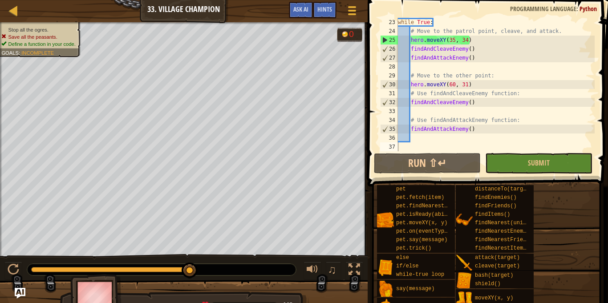
type textarea "findAndAttackEnemy()"
click at [409, 127] on div "while True : # Move to the patrol point, cleave, and attack. hero . moveXY ( 35…" at bounding box center [495, 93] width 198 height 151
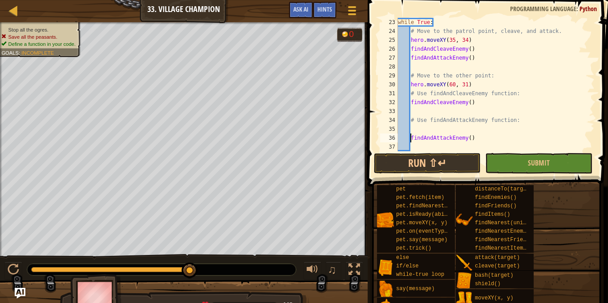
click at [432, 126] on div "while True : # Move to the patrol point, cleave, and attack. hero . moveXY ( 35…" at bounding box center [495, 93] width 198 height 151
click at [435, 169] on button "Run ⇧↵" at bounding box center [427, 163] width 107 height 20
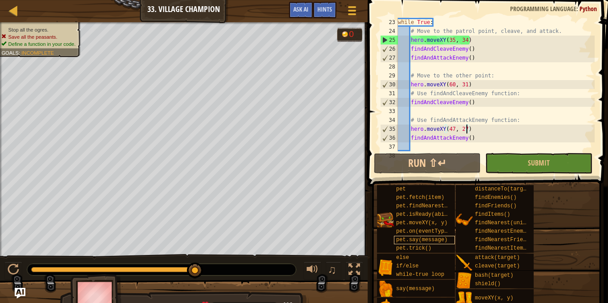
drag, startPoint x: 42, startPoint y: 263, endPoint x: 409, endPoint y: 241, distance: 367.8
click at [409, 241] on div "Map Computer Science 2 33. Village Champion Game Menu Done Hints Ask AI 1 ההההה…" at bounding box center [304, 151] width 608 height 303
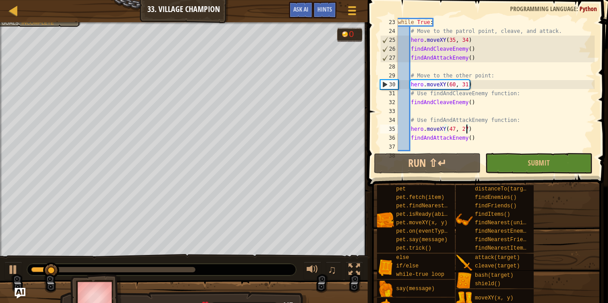
click at [544, 128] on div "while True : # Move to the patrol point, cleave, and attack. hero . moveXY ( 35…" at bounding box center [495, 93] width 198 height 151
click at [492, 104] on div "while True : # Move to the patrol point, cleave, and attack. hero . moveXY ( 35…" at bounding box center [495, 93] width 198 height 151
type textarea "findAndCleaveEnemy()"
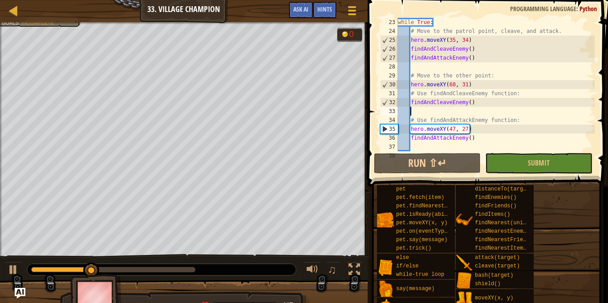
type textarea "f"
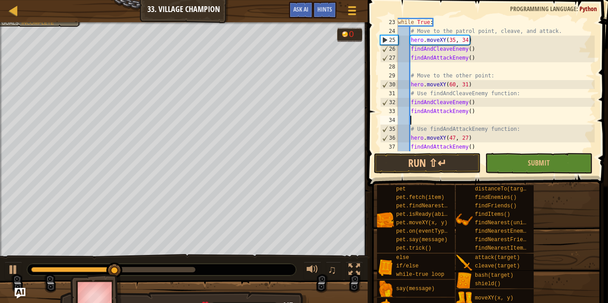
scroll to position [223, 0]
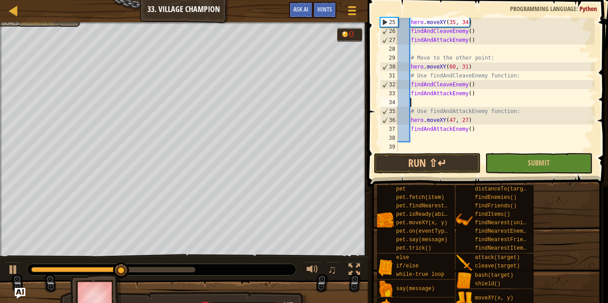
click at [431, 136] on div "hero . moveXY ( 35 , 34 ) findAndCleaveEnemy ( ) findAndAttackEnemy ( ) # Move …" at bounding box center [495, 93] width 198 height 151
type textarea "f"
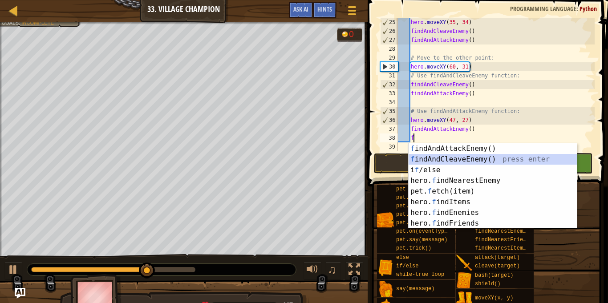
scroll to position [4, 1]
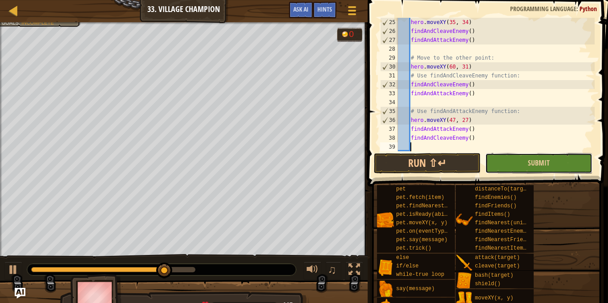
click at [495, 164] on button "Submit" at bounding box center [538, 163] width 107 height 20
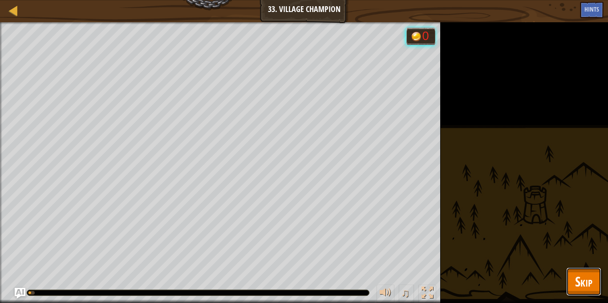
click at [575, 279] on span "Skip" at bounding box center [583, 281] width 17 height 18
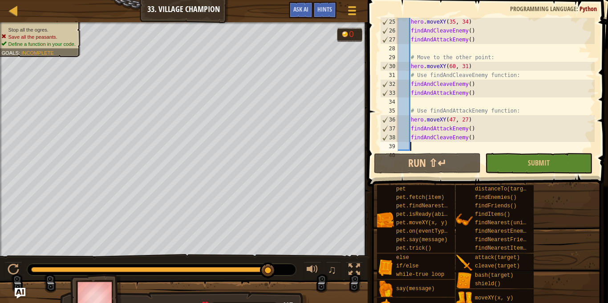
scroll to position [231, 0]
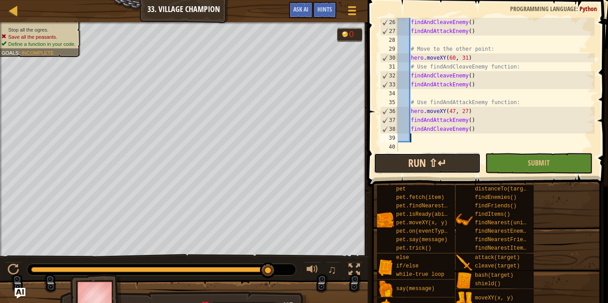
click at [409, 166] on button "Run ⇧↵" at bounding box center [427, 163] width 107 height 20
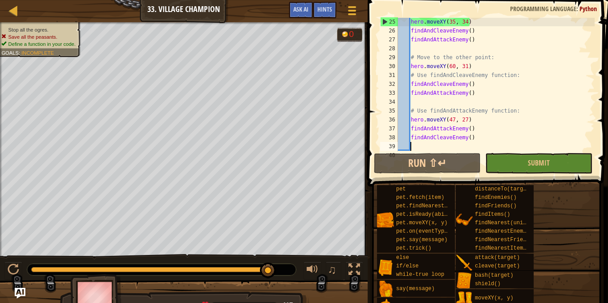
scroll to position [4, 0]
click at [601, 49] on div "25 26 27 28 29 30 31 32 33 34 35 36 37 38 39 40 hero . moveXY ( 35 , 34 ) findA…" at bounding box center [486, 110] width 243 height 213
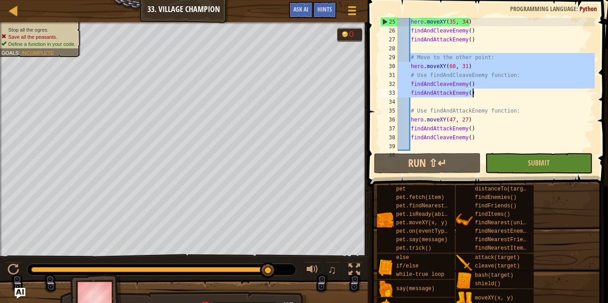
drag, startPoint x: 411, startPoint y: 54, endPoint x: 535, endPoint y: 94, distance: 130.5
click at [535, 94] on div "hero . moveXY ( 35 , 34 ) findAndCleaveEnemy ( ) findAndAttackEnemy ( ) # Move …" at bounding box center [495, 92] width 198 height 151
type textarea "findAndAttackEnemy()"
type textarea "findAndCleaveEnemy()"
type textarea "findAndCleaveEnemy() findAndAttackEnemy()"
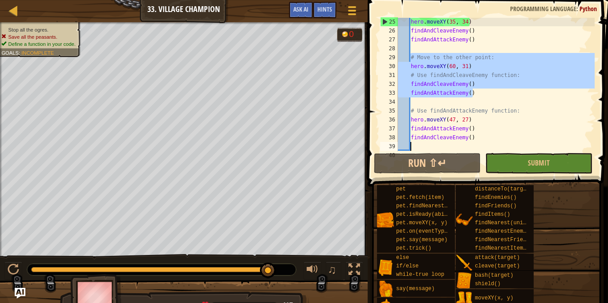
scroll to position [231, 0]
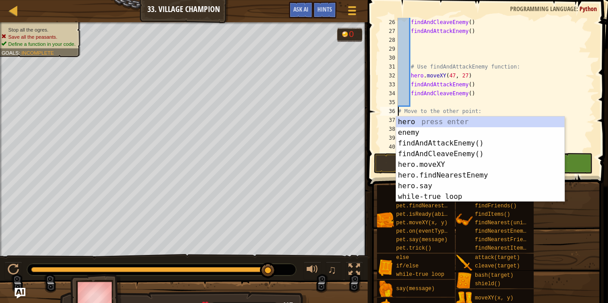
click at [499, 93] on div "findAndCleaveEnemy ( ) findAndAttackEnemy ( ) # Use findAndAttackEnemy function…" at bounding box center [495, 93] width 198 height 151
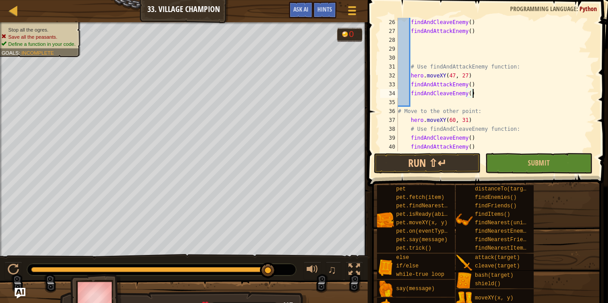
click at [398, 112] on div "findAndCleaveEnemy ( ) findAndAttackEnemy ( ) # Use findAndAttackEnemy function…" at bounding box center [495, 93] width 198 height 151
type textarea "# Move to the other point:"
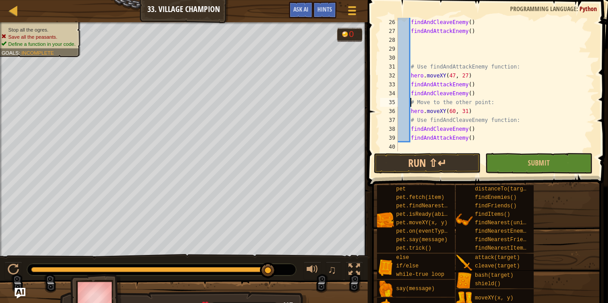
click at [415, 56] on div "findAndCleaveEnemy ( ) findAndAttackEnemy ( ) # Use findAndAttackEnemy function…" at bounding box center [495, 93] width 198 height 151
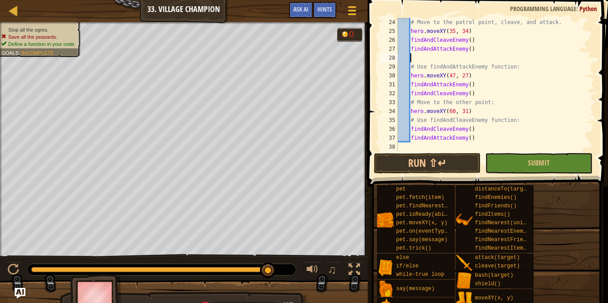
scroll to position [214, 0]
click at [474, 89] on div "# Move to the patrol point, cleave, and attack. hero . moveXY ( 35 , 34 ) findA…" at bounding box center [495, 93] width 198 height 151
type textarea "findAndCleaveEnemy()"
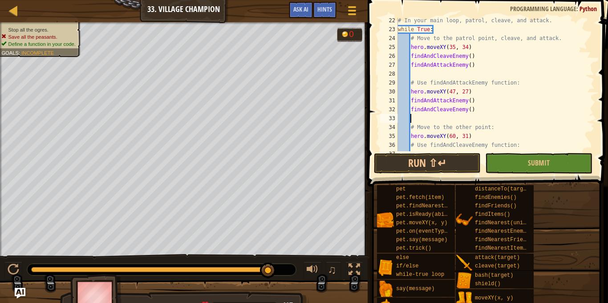
scroll to position [223, 0]
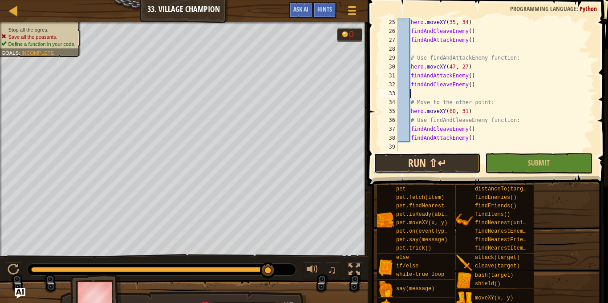
click at [443, 162] on button "Run ⇧↵" at bounding box center [427, 163] width 107 height 20
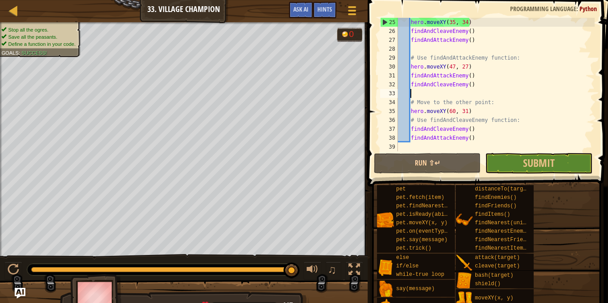
click at [28, 254] on div "♫" at bounding box center [184, 267] width 368 height 27
click at [555, 154] on button "Submit" at bounding box center [538, 163] width 107 height 20
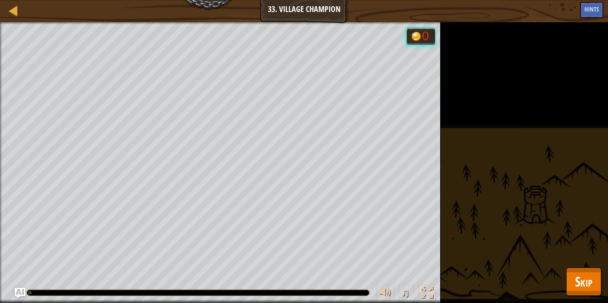
click at [568, 278] on button "Skip" at bounding box center [583, 281] width 35 height 28
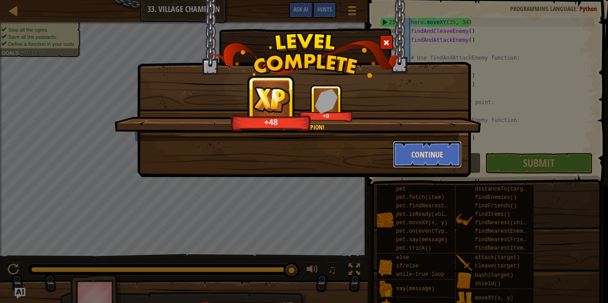
click at [431, 148] on button "Continue" at bounding box center [427, 154] width 69 height 27
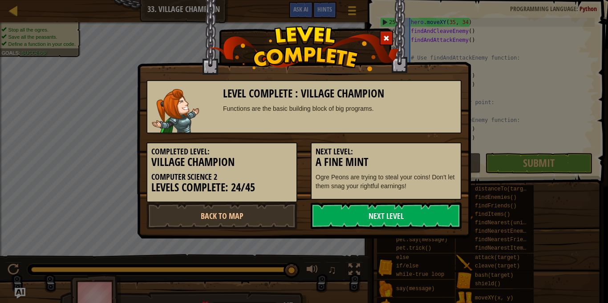
click at [433, 163] on h3 "A Fine Mint" at bounding box center [386, 162] width 141 height 12
click at [391, 221] on link "Next Level" at bounding box center [386, 216] width 151 height 27
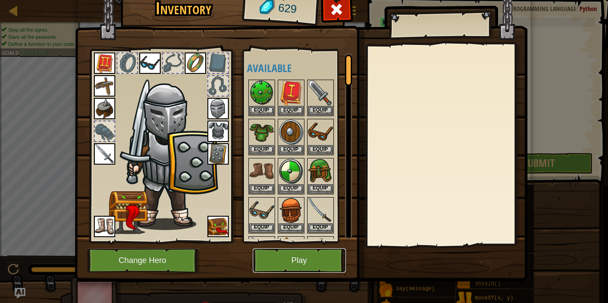
click at [315, 261] on button "Play" at bounding box center [299, 260] width 93 height 24
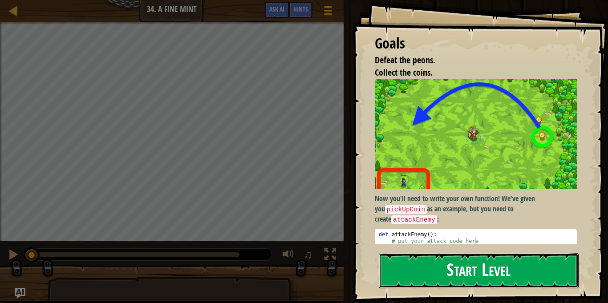
click at [543, 279] on button "Start Level" at bounding box center [479, 270] width 200 height 35
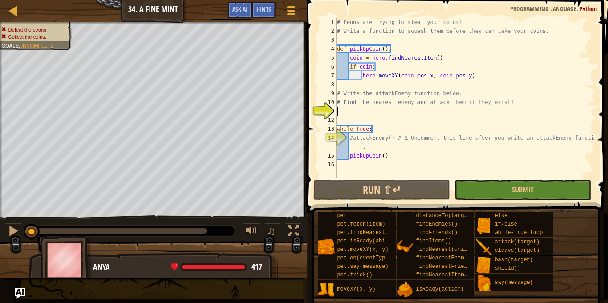
type textarea "h"
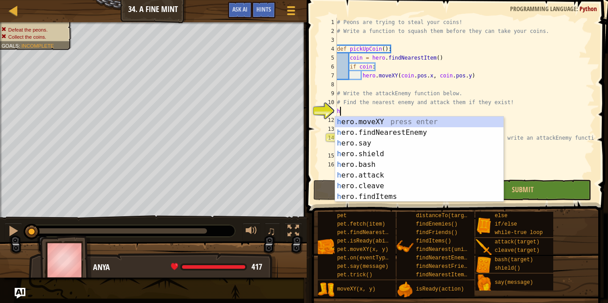
scroll to position [4, 0]
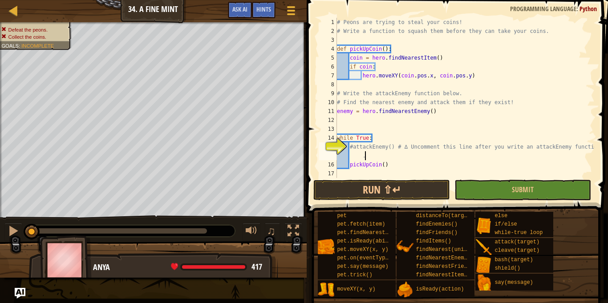
click at [404, 158] on div "# Peons are trying to steal your coins! # Write a function to squash them befor…" at bounding box center [464, 107] width 259 height 178
type textarea "#attackEnemy() # ∆ Uncomment this line after you write an attackEnemy function"
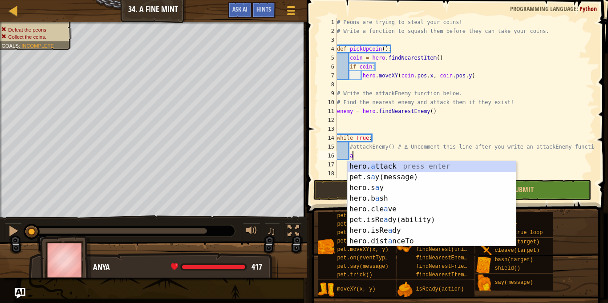
type textarea "hero.attack(enemy)"
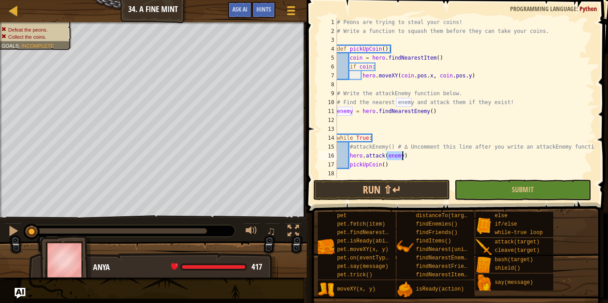
click at [397, 171] on div "# Peons are trying to steal your coins! # Write a function to squash them befor…" at bounding box center [464, 107] width 259 height 178
click at [427, 186] on button "Run ⇧↵" at bounding box center [381, 190] width 137 height 20
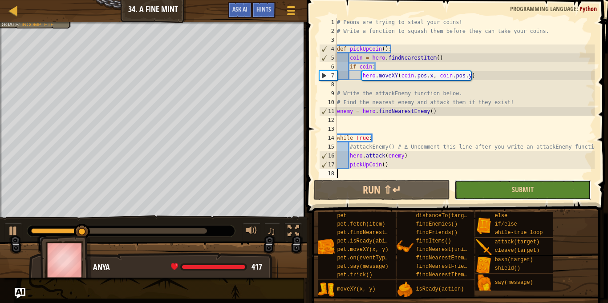
click at [549, 197] on button "Submit" at bounding box center [522, 190] width 137 height 20
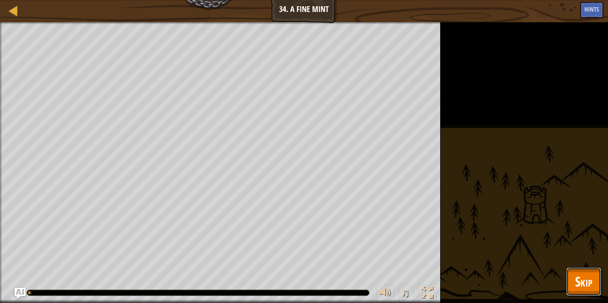
click at [585, 287] on span "Skip" at bounding box center [583, 281] width 17 height 18
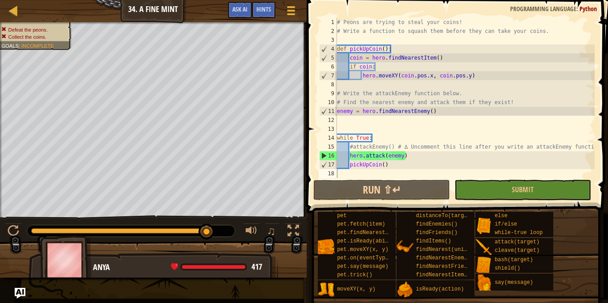
type textarea "hero.attack(enemy)"
click at [351, 155] on div "# Peons are trying to steal your coins! # Write a function to squash them befor…" at bounding box center [464, 107] width 259 height 178
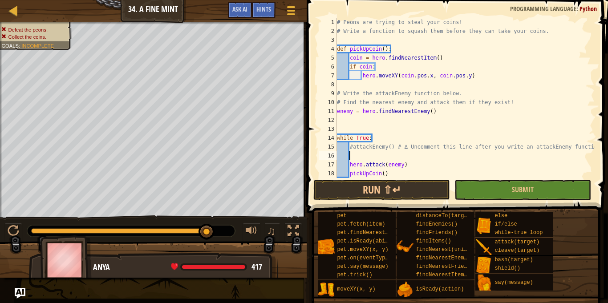
type textarea "h"
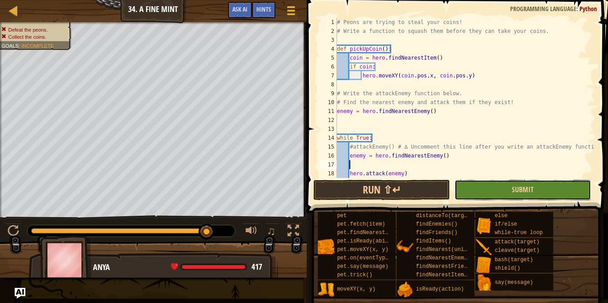
click at [478, 184] on button "Submit" at bounding box center [522, 190] width 137 height 20
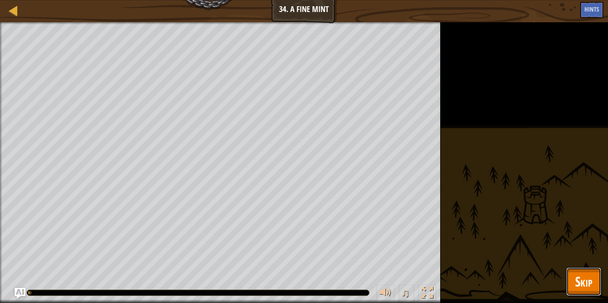
click at [591, 283] on span "Skip" at bounding box center [583, 281] width 17 height 18
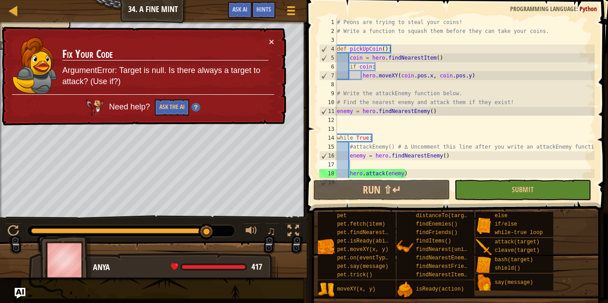
click at [267, 43] on td "Fix Your Code ArgumentError: Target is null. Is there always a target to attack…" at bounding box center [165, 65] width 207 height 57
click at [268, 43] on td "Fix Your Code ArgumentError: Target is null. Is there always a target to attack…" at bounding box center [165, 65] width 207 height 57
click at [271, 41] on button "×" at bounding box center [271, 41] width 5 height 9
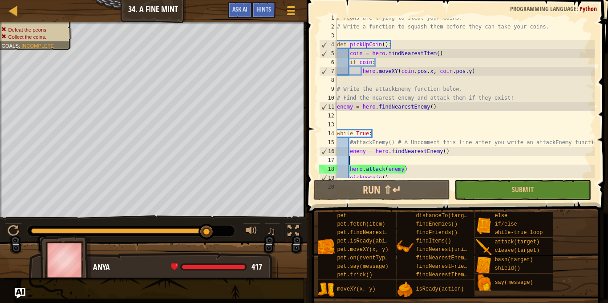
scroll to position [18, 0]
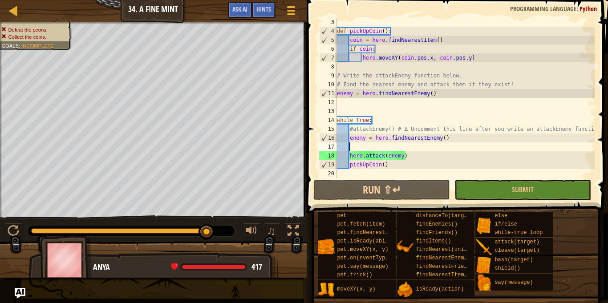
click at [340, 93] on div "def pickUpCoin ( ) : coin = hero . findNearestItem ( ) if coin : hero . moveXY …" at bounding box center [464, 107] width 259 height 178
type textarea "enemy = hero.findNearestEnemy()"
click at [337, 92] on div "def pickUpCoin ( ) : coin = hero . findNearestItem ( ) if coin : hero . moveXY …" at bounding box center [464, 107] width 259 height 178
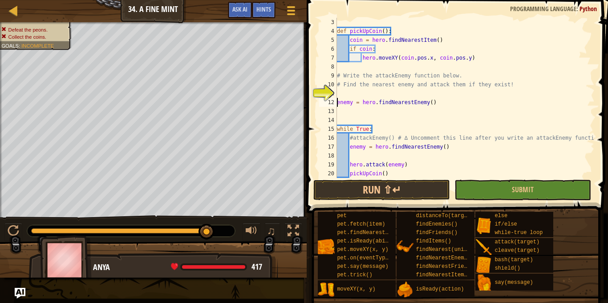
click at [340, 90] on div "def pickUpCoin ( ) : coin = hero . findNearestItem ( ) if coin : hero . moveXY …" at bounding box center [464, 107] width 259 height 178
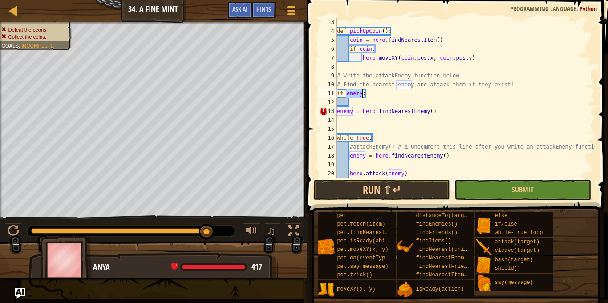
click at [338, 109] on div "def pickUpCoin ( ) : coin = hero . findNearestItem ( ) if coin : hero . moveXY …" at bounding box center [464, 107] width 259 height 178
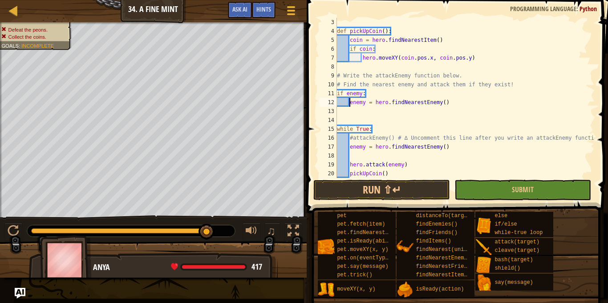
click at [350, 164] on div "def pickUpCoin ( ) : coin = hero . findNearestItem ( ) if coin : hero . moveXY …" at bounding box center [464, 107] width 259 height 178
type textarea "hero.attack(enemy)"
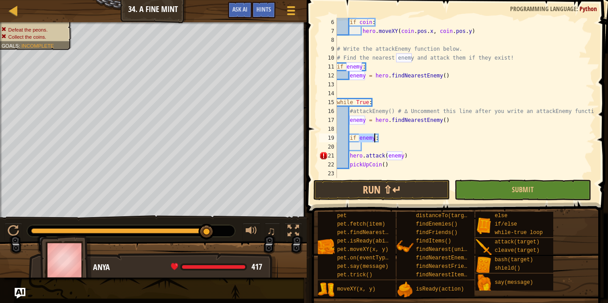
click at [353, 158] on div "if coin : hero . moveXY ( coin . pos . x , coin . pos . y ) # Write the attackE…" at bounding box center [464, 107] width 259 height 178
click at [349, 157] on div "if coin : hero . moveXY ( coin . pos . x , coin . pos . y ) # Write the attackE…" at bounding box center [464, 107] width 259 height 178
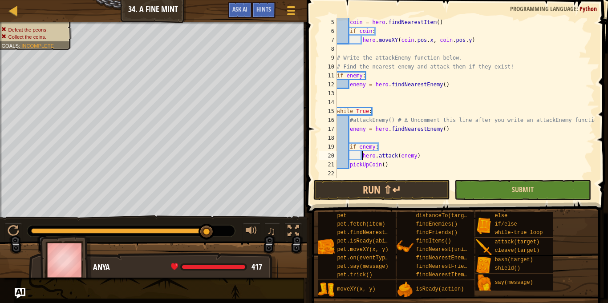
type textarea "hero.attack(enemy)"
click at [506, 189] on button "Submit" at bounding box center [522, 190] width 137 height 20
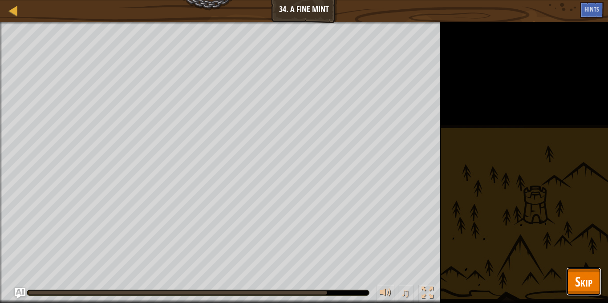
click at [567, 280] on button "Skip" at bounding box center [583, 281] width 35 height 28
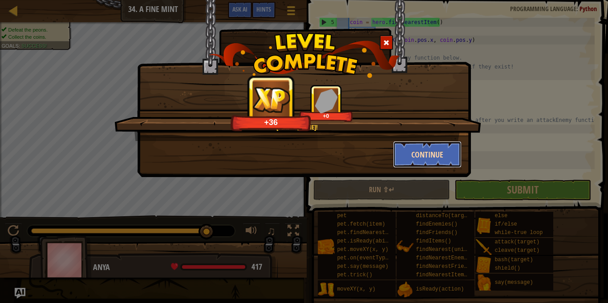
click at [425, 148] on button "Continue" at bounding box center [427, 154] width 69 height 27
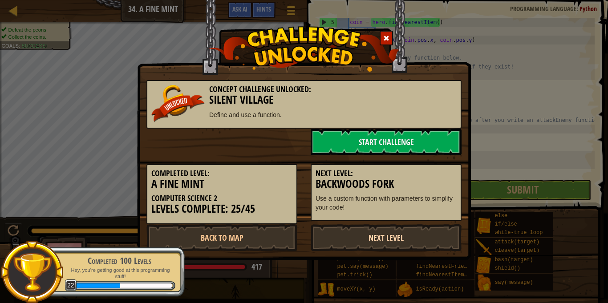
click at [383, 231] on link "Next Level" at bounding box center [386, 237] width 151 height 27
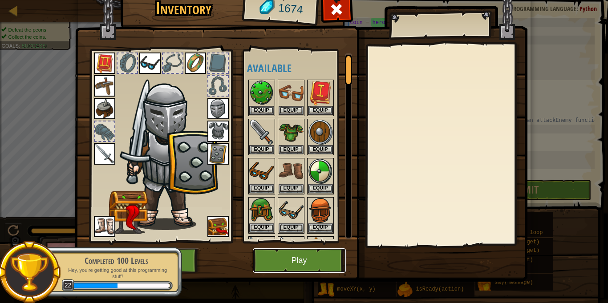
click at [292, 269] on button "Play" at bounding box center [299, 260] width 93 height 24
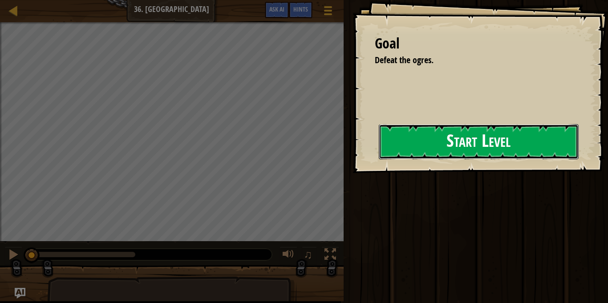
click at [498, 142] on button "Start Level" at bounding box center [479, 141] width 200 height 35
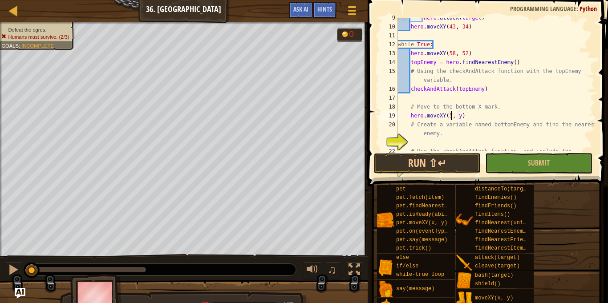
scroll to position [4, 8]
type textarea "hero.moveXY(58, 16)"
click at [416, 142] on div "hero . attack ( target ) hero . moveXY ( 43 , 34 ) while True : hero . moveXY (…" at bounding box center [495, 93] width 198 height 160
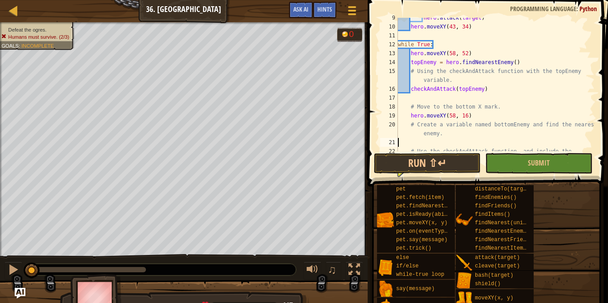
type textarea "# Create a variable named bottomEnemy and find the nearest enemy."
click at [416, 142] on div "hero . attack ( target ) hero . moveXY ( 43 , 34 ) while True : hero . moveXY (…" at bounding box center [495, 93] width 198 height 160
click at [13, 9] on div at bounding box center [13, 10] width 11 height 11
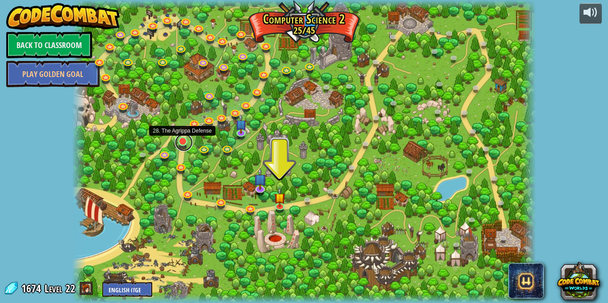
click at [181, 143] on link at bounding box center [184, 143] width 18 height 18
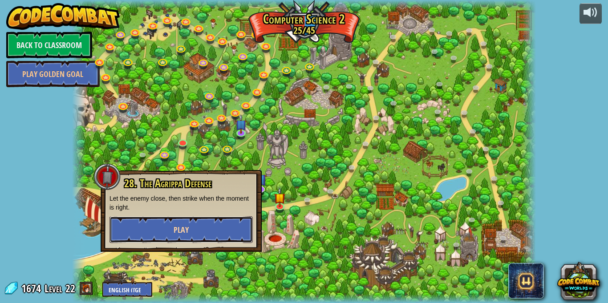
click at [195, 221] on button "Play" at bounding box center [180, 229] width 143 height 27
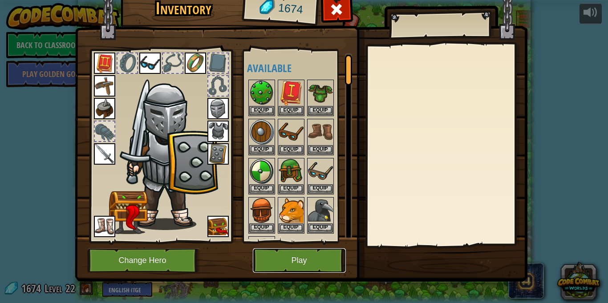
click at [318, 263] on button "Play" at bounding box center [299, 260] width 93 height 24
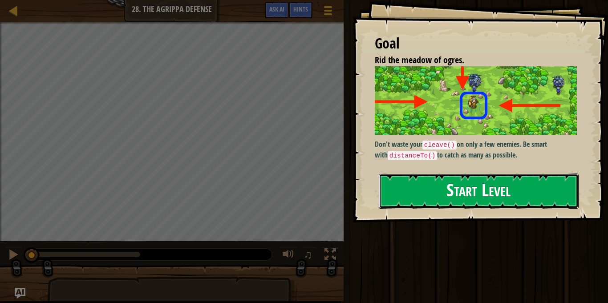
click at [488, 174] on button "Start Level" at bounding box center [479, 191] width 200 height 35
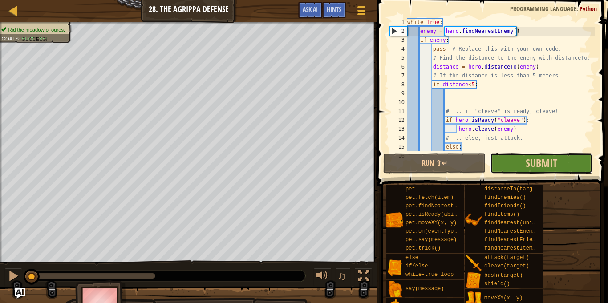
click at [506, 154] on button "Submit" at bounding box center [541, 163] width 102 height 20
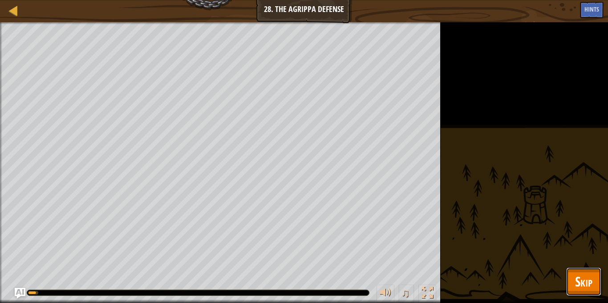
click at [598, 284] on button "Skip" at bounding box center [583, 281] width 35 height 28
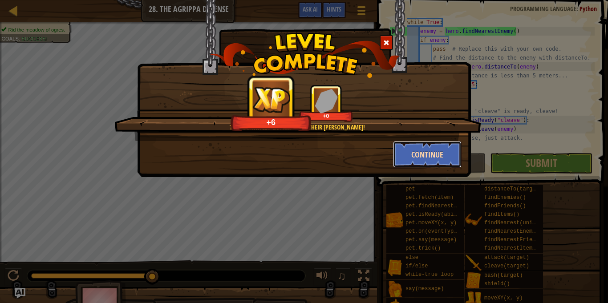
click at [432, 142] on button "Continue" at bounding box center [427, 154] width 69 height 27
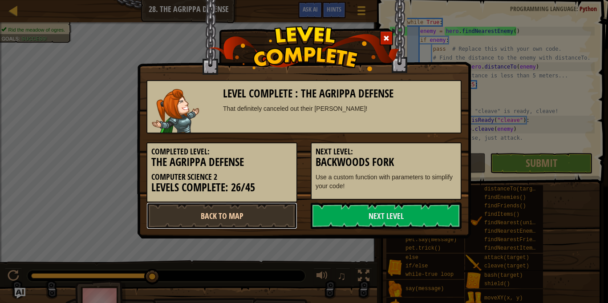
click at [263, 210] on link "Back to Map" at bounding box center [221, 216] width 151 height 27
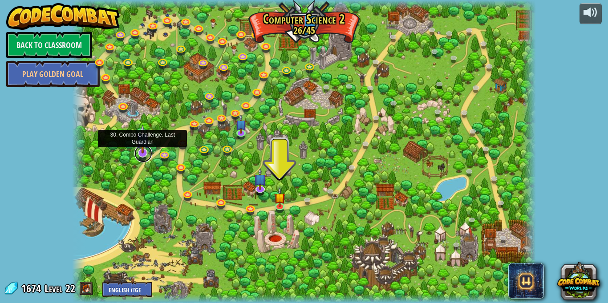
click at [140, 157] on link at bounding box center [143, 154] width 18 height 18
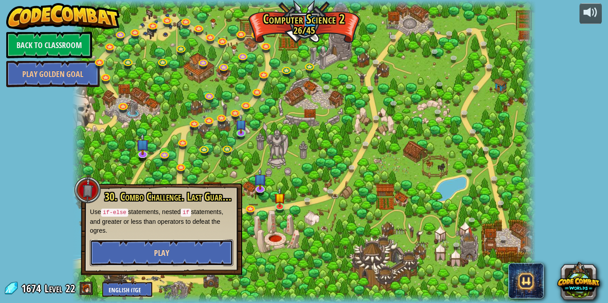
click at [164, 248] on span "Play" at bounding box center [161, 252] width 15 height 11
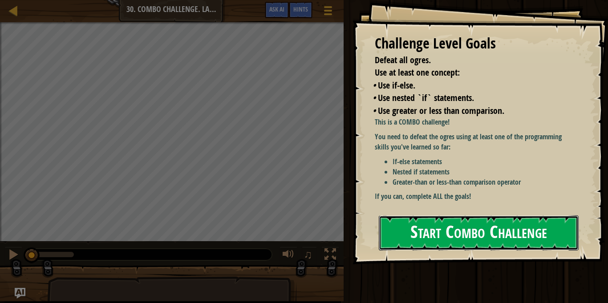
click at [536, 228] on button "Start Combo Challenge" at bounding box center [479, 232] width 200 height 35
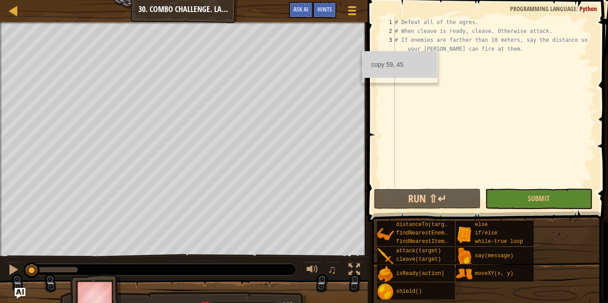
click at [362, 51] on ul "copy 59, 45" at bounding box center [399, 64] width 75 height 27
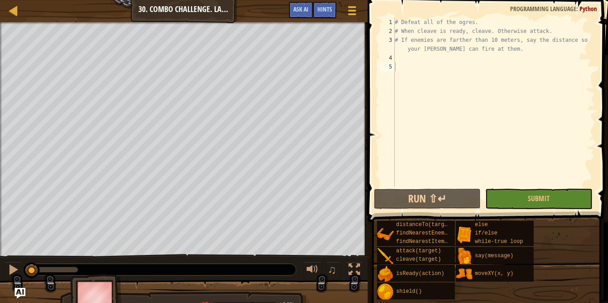
click at [407, 61] on div "# Defeat all of the ogres. # When cleave is ready, cleave. Otherwise attack. # …" at bounding box center [494, 111] width 202 height 187
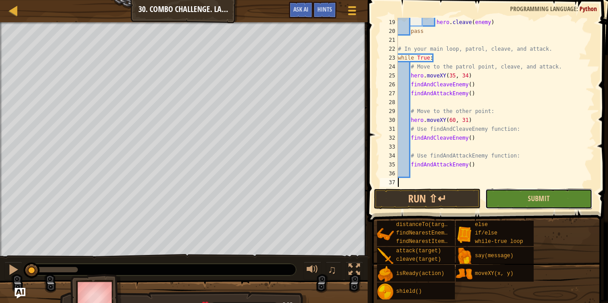
click at [494, 203] on button "Submit" at bounding box center [538, 199] width 107 height 20
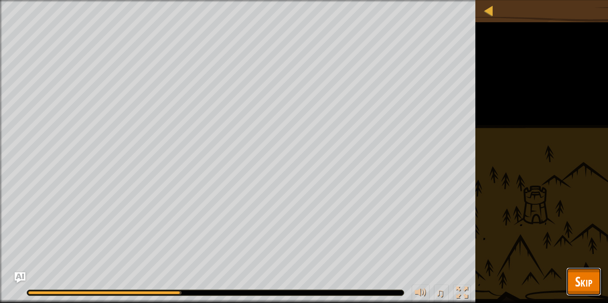
click at [595, 290] on button "Skip" at bounding box center [583, 281] width 35 height 28
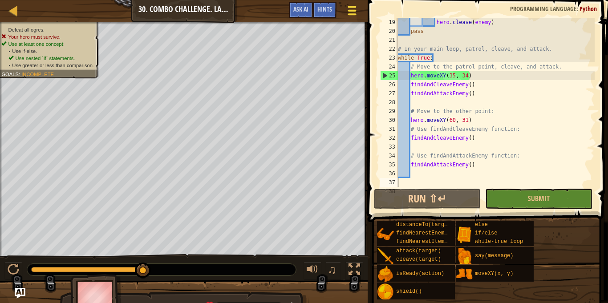
click at [356, 8] on div at bounding box center [352, 10] width 12 height 13
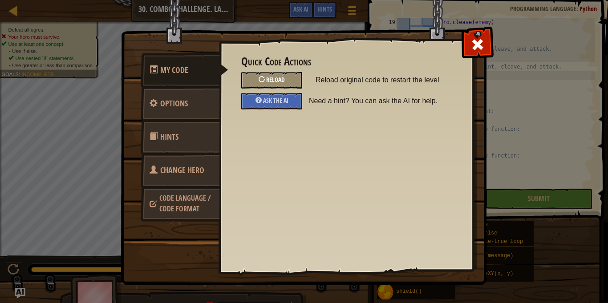
click at [270, 78] on span "Reload" at bounding box center [275, 79] width 19 height 8
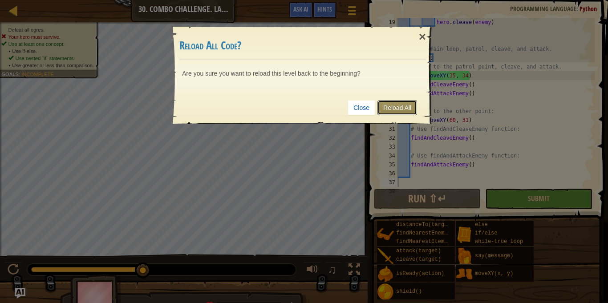
click at [377, 113] on link "Reload All" at bounding box center [397, 107] width 40 height 15
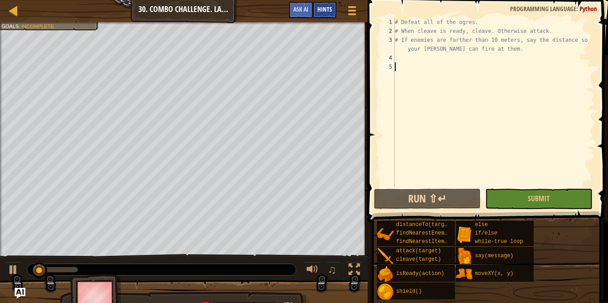
click at [320, 15] on div "Hints" at bounding box center [325, 10] width 24 height 16
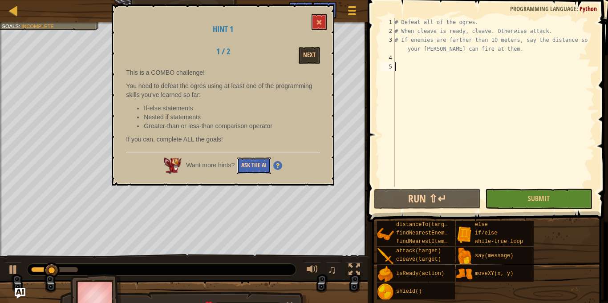
click at [255, 166] on button "Ask the AI" at bounding box center [254, 166] width 34 height 16
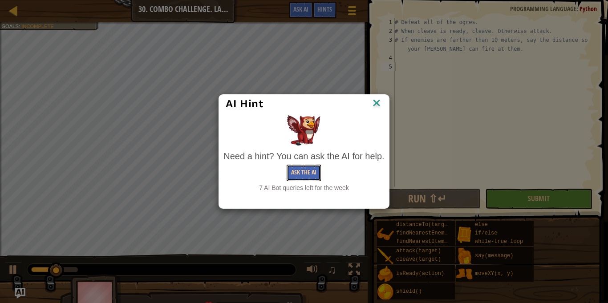
click at [295, 174] on button "Ask the AI" at bounding box center [304, 173] width 34 height 16
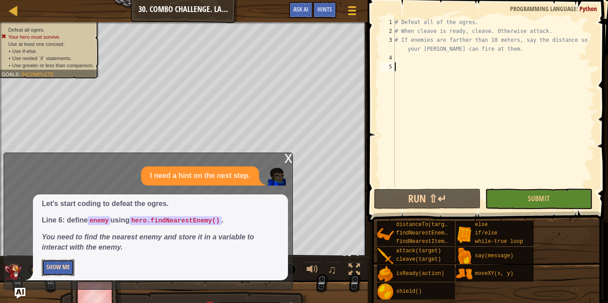
click at [72, 268] on button "Show Me" at bounding box center [58, 267] width 32 height 16
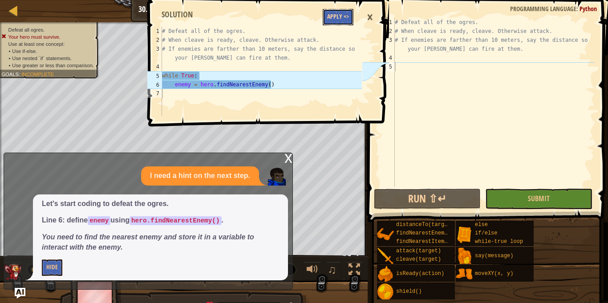
click at [331, 16] on button "Apply =>" at bounding box center [338, 17] width 31 height 16
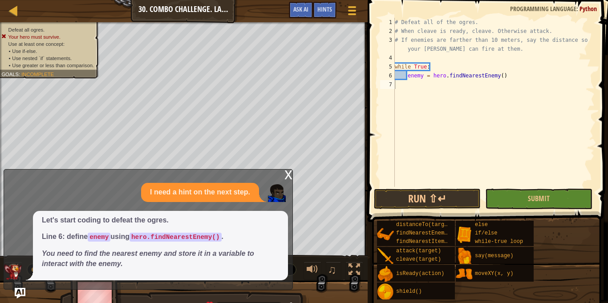
click at [419, 83] on div "# Defeat all of the ogres. # When cleave is ready, cleave. Otherwise attack. # …" at bounding box center [494, 111] width 202 height 187
click at [422, 81] on div "# Defeat all of the ogres. # When cleave is ready, cleave. Otherwise attack. # …" at bounding box center [494, 111] width 202 height 187
type textarea "enemy = hero.findNearestEnemy()"
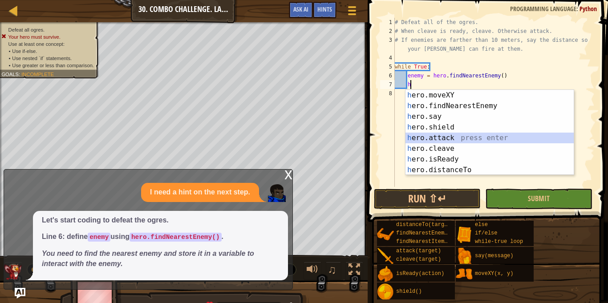
type textarea "hero.attack(enemy)"
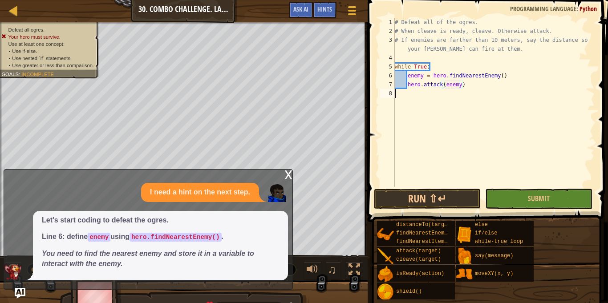
scroll to position [4, 0]
click at [289, 172] on div "x" at bounding box center [288, 174] width 8 height 9
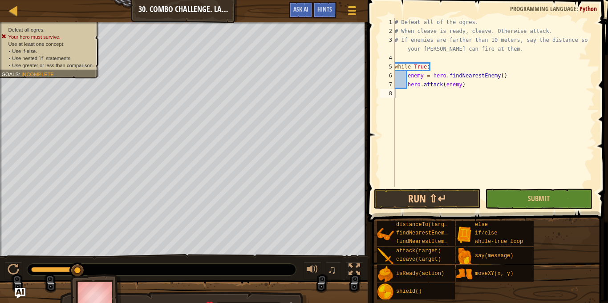
type textarea "hero.attack(enemy)"
click at [487, 88] on div "# Defeat all of the ogres. # When cleave is ready, cleave. Otherwise attack. # …" at bounding box center [494, 111] width 202 height 187
click at [408, 88] on div "# Defeat all of the ogres. # When cleave is ready, cleave. Otherwise attack. # …" at bounding box center [494, 111] width 202 height 187
type textarea "hero.attack(enemy)"
click at [414, 86] on div "# Defeat all of the ogres. # When cleave is ready, cleave. Otherwise attack. # …" at bounding box center [495, 111] width 198 height 187
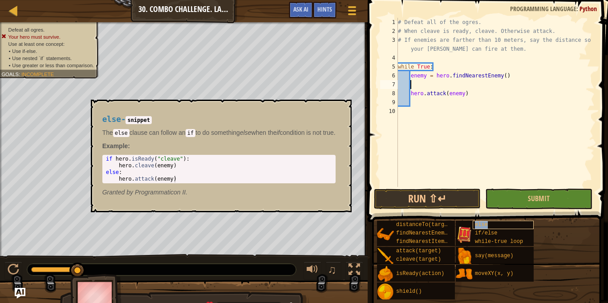
click at [477, 228] on div "else" at bounding box center [503, 225] width 61 height 8
click at [480, 234] on span "if/else" at bounding box center [486, 233] width 22 height 6
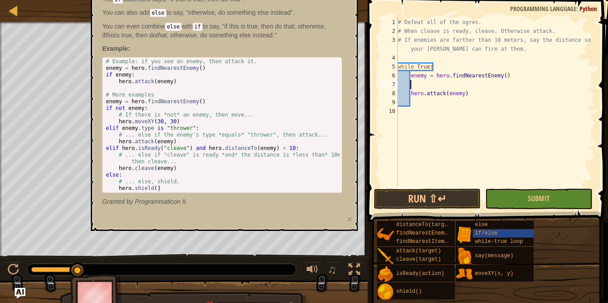
type textarea "if enemy:"
drag, startPoint x: 108, startPoint y: 76, endPoint x: 101, endPoint y: 72, distance: 7.6
click at [101, 72] on div "if/else - snippet The if statement says, "if this is true, then do that". You c…" at bounding box center [222, 93] width 252 height 241
click at [125, 74] on div "# Example: if you see an enemy, then attack it. enemy = hero . findNearestEnemy…" at bounding box center [222, 131] width 236 height 147
drag, startPoint x: 107, startPoint y: 75, endPoint x: 146, endPoint y: 77, distance: 39.7
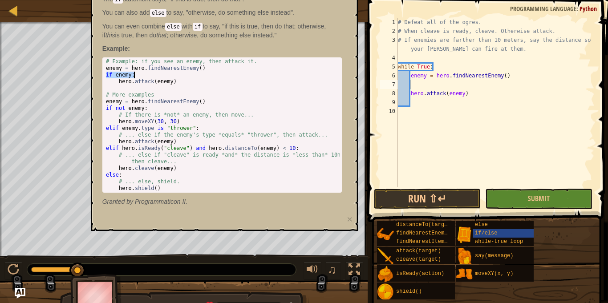
click at [146, 77] on div "# Example: if you see an enemy, then attack it. enemy = hero . findNearestEnemy…" at bounding box center [222, 131] width 236 height 147
type textarea "if enemy:"
click at [442, 111] on div "# Defeat all of the ogres. # When cleave is ready, cleave. Otherwise attack. # …" at bounding box center [495, 111] width 198 height 187
click at [412, 93] on div "# Defeat all of the ogres. # When cleave is ready, cleave. Otherwise attack. # …" at bounding box center [495, 111] width 198 height 187
click at [411, 93] on div "# Defeat all of the ogres. # When cleave is ready, cleave. Otherwise attack. # …" at bounding box center [495, 111] width 198 height 187
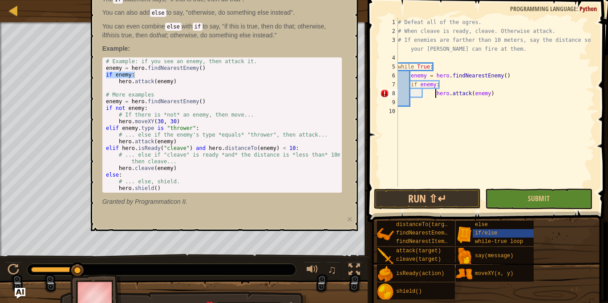
type textarea "hero.attack(enemy)"
click at [486, 232] on span "if/else" at bounding box center [486, 233] width 22 height 6
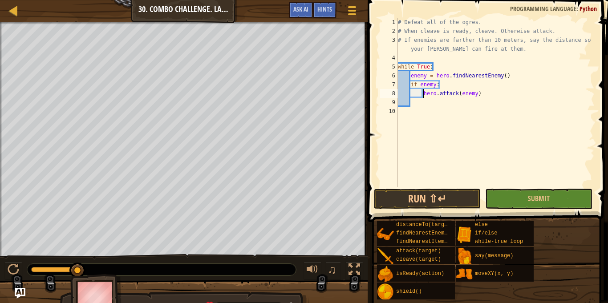
click at [417, 113] on div "# Defeat all of the ogres. # When cleave is ready, cleave. Otherwise attack. # …" at bounding box center [495, 111] width 198 height 187
click at [517, 204] on button "Submit" at bounding box center [538, 199] width 107 height 20
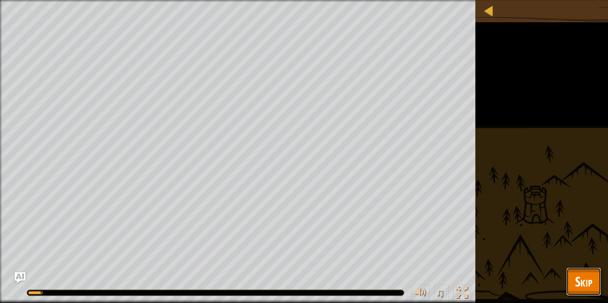
click at [587, 289] on span "Skip" at bounding box center [583, 281] width 17 height 18
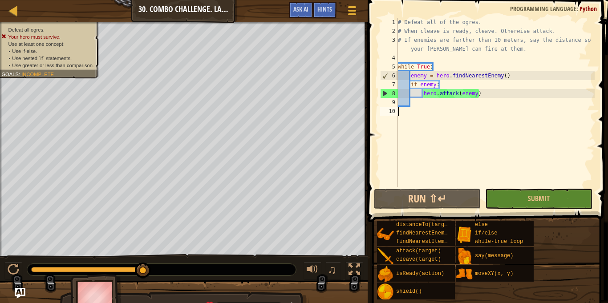
click at [424, 107] on div "# Defeat all of the ogres. # When cleave is ready, cleave. Otherwise attack. # …" at bounding box center [495, 111] width 198 height 187
click at [422, 103] on div "# Defeat all of the ogres. # When cleave is ready, cleave. Otherwise attack. # …" at bounding box center [495, 111] width 198 height 187
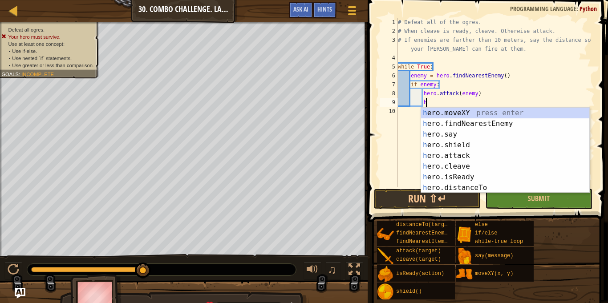
scroll to position [4, 4]
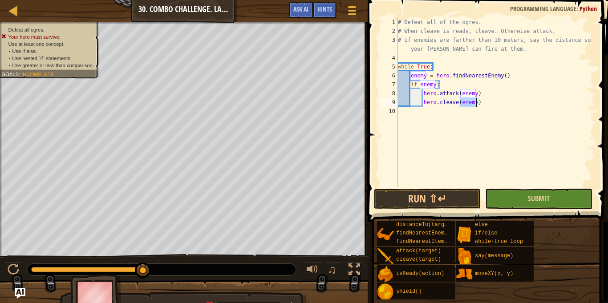
type textarea "hero.cleave(enemy)"
click at [515, 200] on button "Submit" at bounding box center [538, 199] width 107 height 20
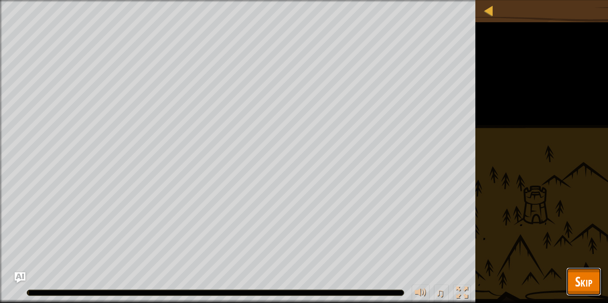
click at [579, 280] on span "Skip" at bounding box center [583, 281] width 17 height 18
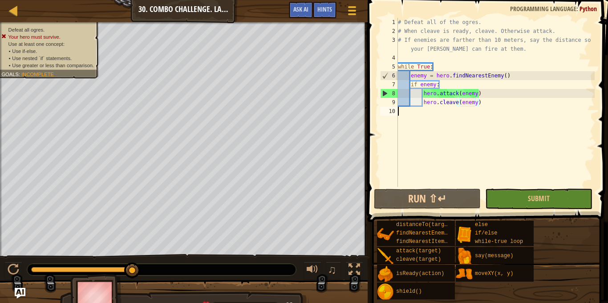
click at [423, 119] on div "# Defeat all of the ogres. # When cleave is ready, cleave. Otherwise attack. # …" at bounding box center [495, 111] width 198 height 187
